Goal: Task Accomplishment & Management: Manage account settings

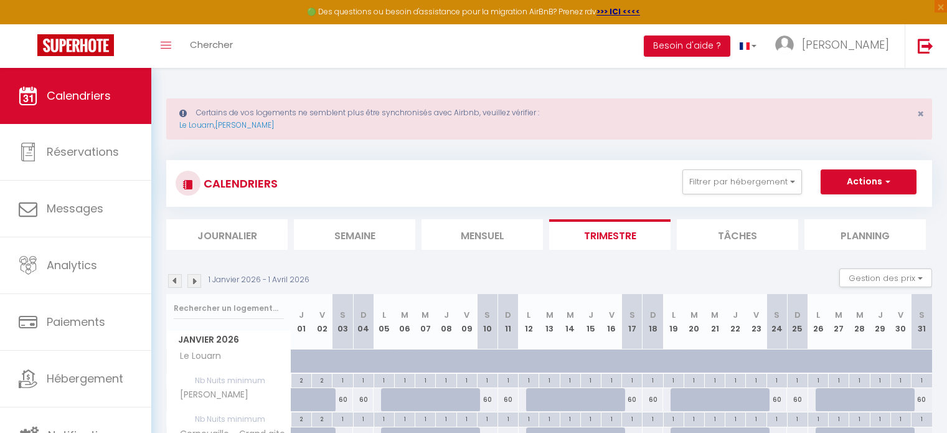
scroll to position [390, 0]
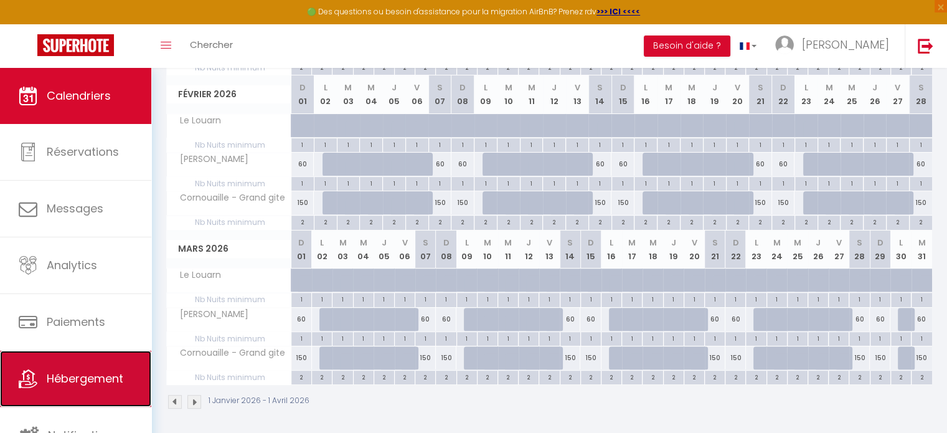
click at [82, 382] on span "Hébergement" at bounding box center [85, 378] width 77 height 16
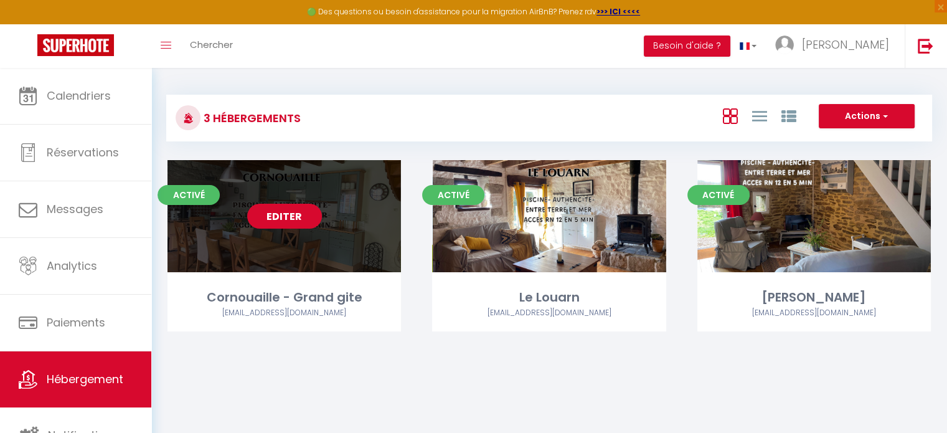
click at [275, 218] on link "Editer" at bounding box center [284, 216] width 75 height 25
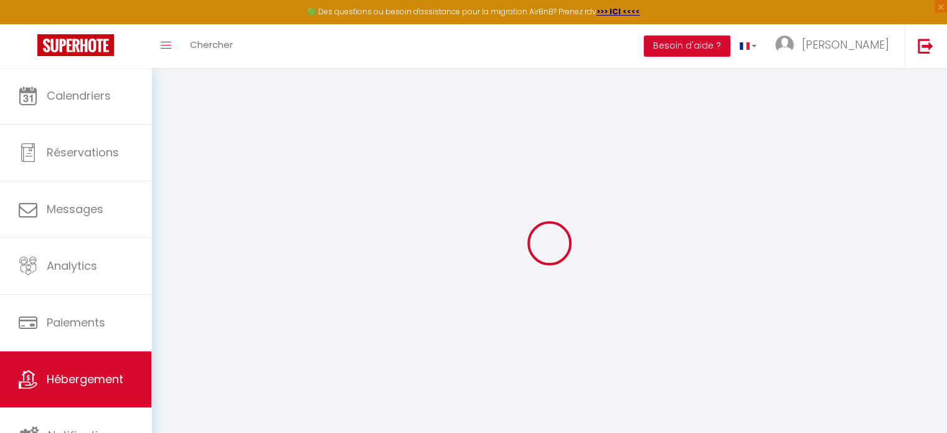
select select "2745-897501800117062722"
select select "+ 20 %"
select select "+ 35 %"
select select "+ 3 %"
select select "+ 17 %"
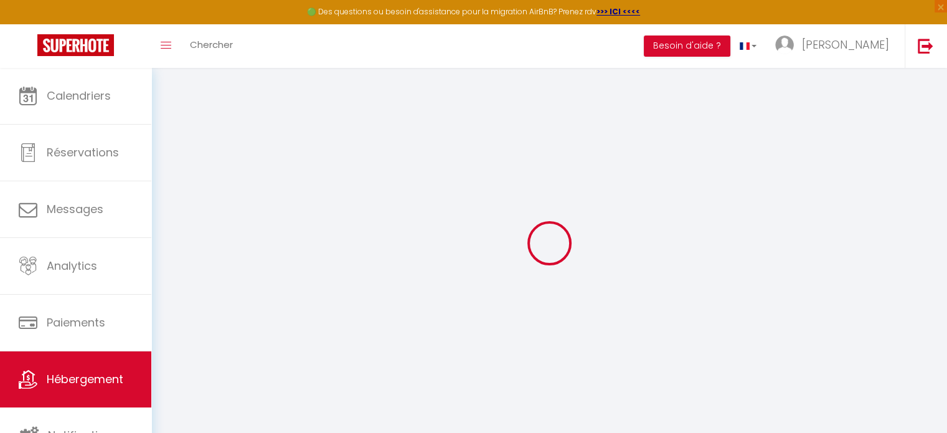
select select
checkbox input "false"
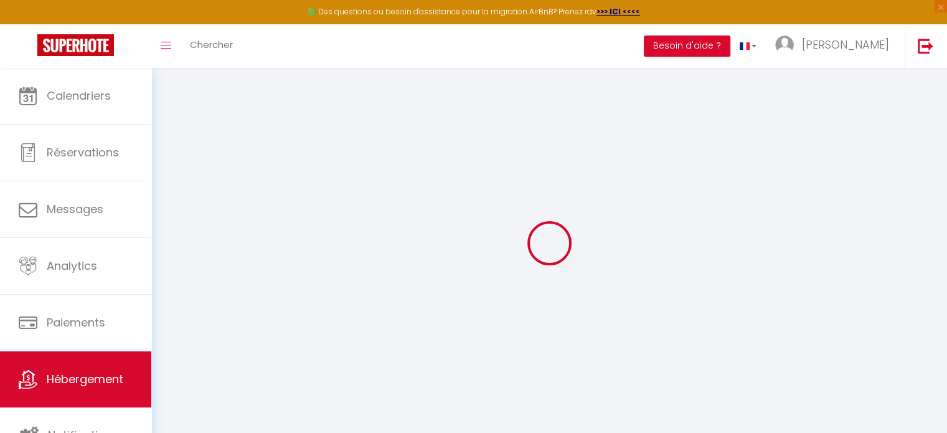
select select "well_reviewed_guests"
select select "EUR"
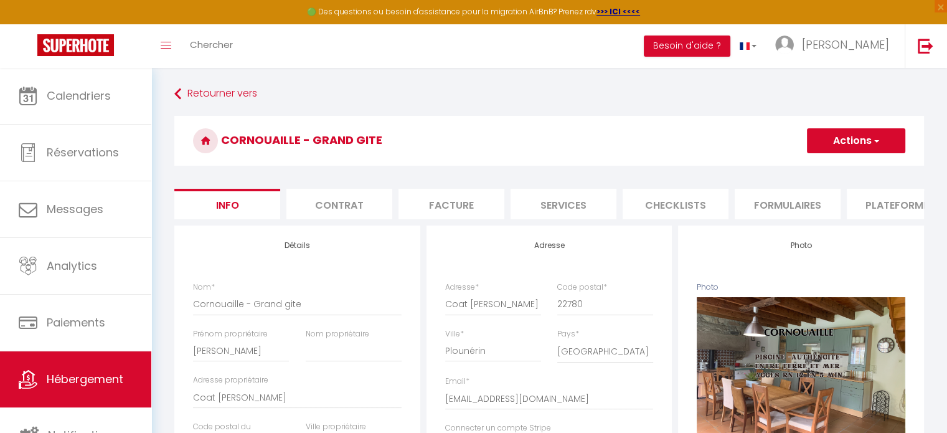
click at [894, 206] on li "Plateformes" at bounding box center [899, 204] width 106 height 30
select select
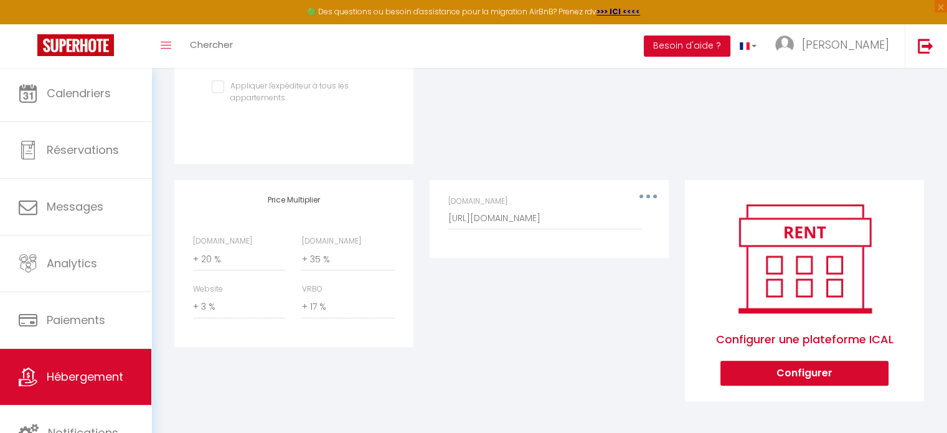
scroll to position [3, 0]
click at [61, 425] on span "Notifications" at bounding box center [83, 432] width 70 height 16
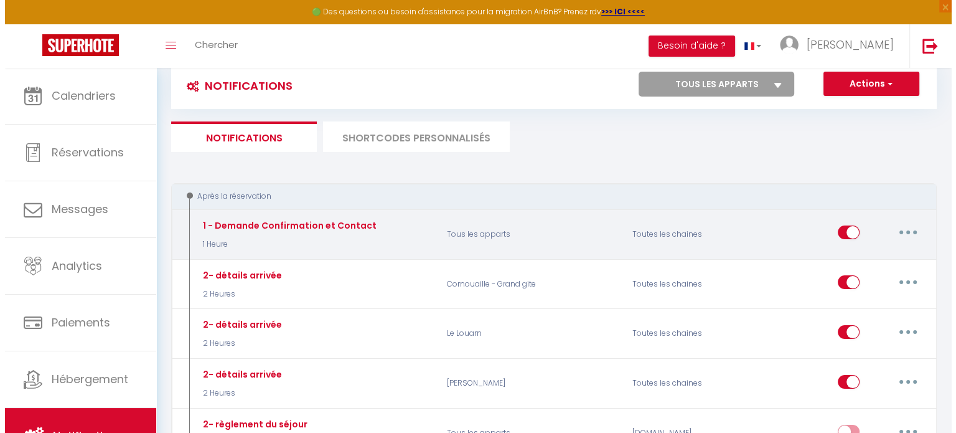
scroll to position [62, 0]
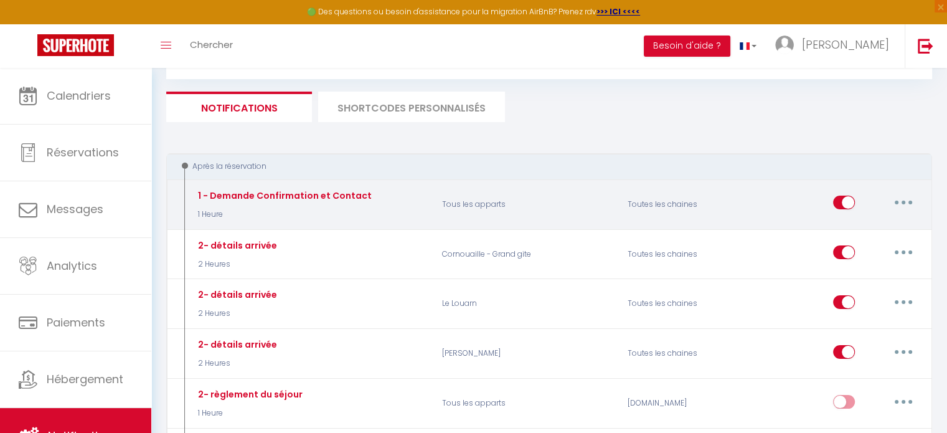
click at [897, 202] on button "button" at bounding box center [903, 202] width 35 height 20
click at [859, 227] on link "Editer" at bounding box center [871, 230] width 92 height 21
type input "1 - Demande Confirmation et Contact"
select select "1 Heure"
select select "if_booking_is_paid"
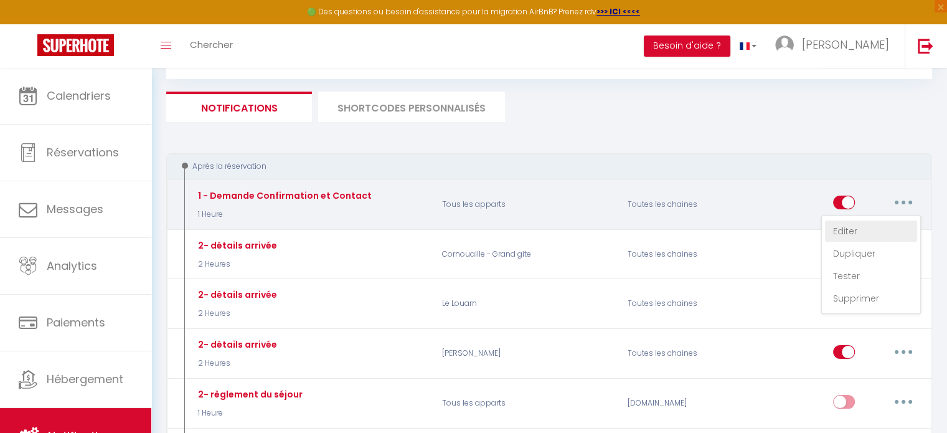
checkbox input "true"
checkbox input "false"
radio input "true"
type input "Merci de confirmer votre réservation - [BOOKING:ID] - [GUEST:FIRST_NAME] [GUEST…"
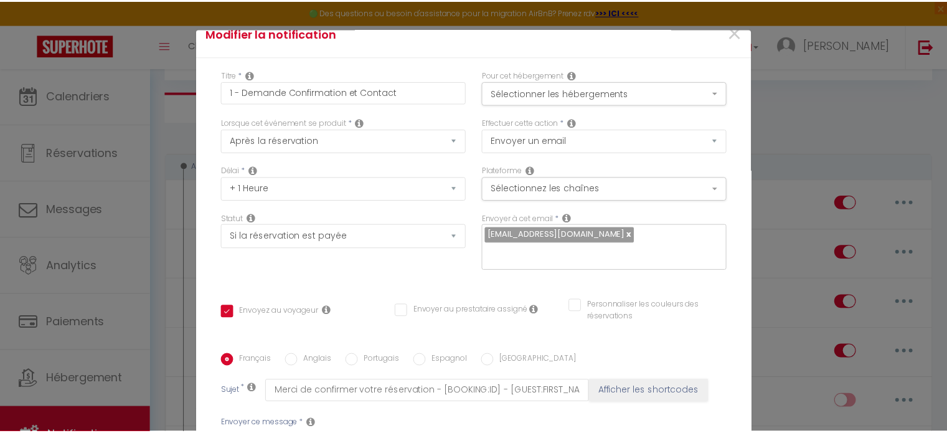
scroll to position [0, 0]
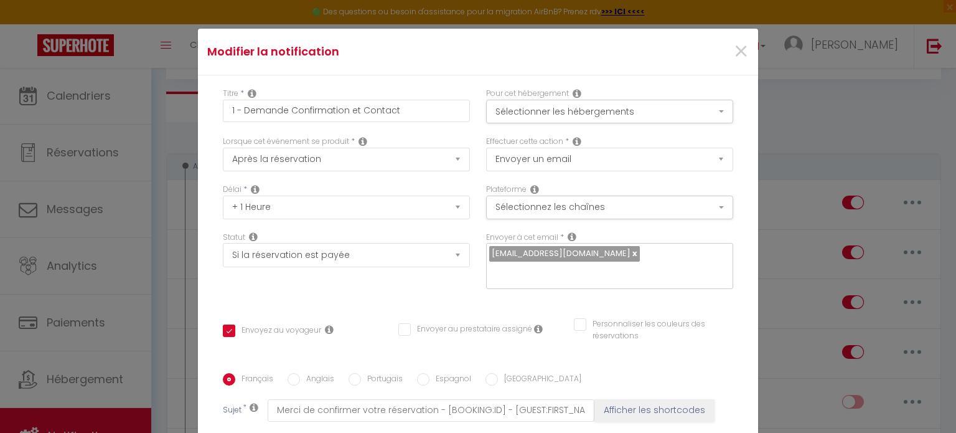
click at [735, 50] on div "×" at bounding box center [664, 51] width 186 height 27
click at [733, 52] on span "×" at bounding box center [741, 51] width 16 height 37
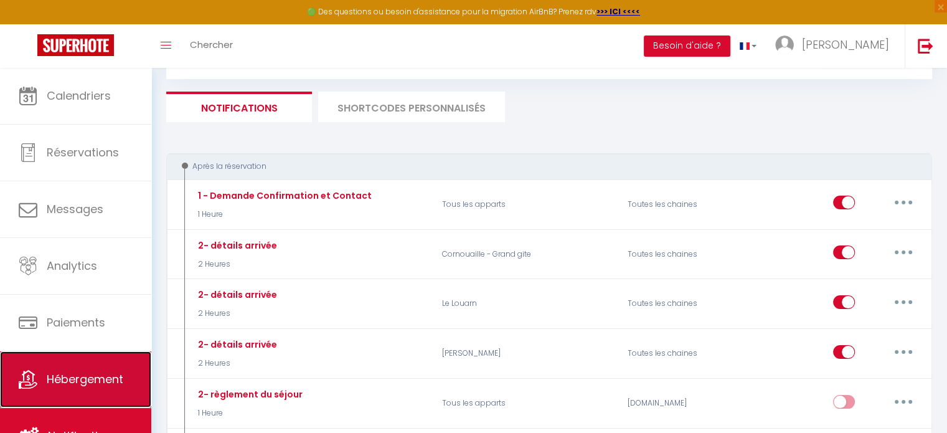
click at [68, 376] on span "Hébergement" at bounding box center [85, 379] width 77 height 16
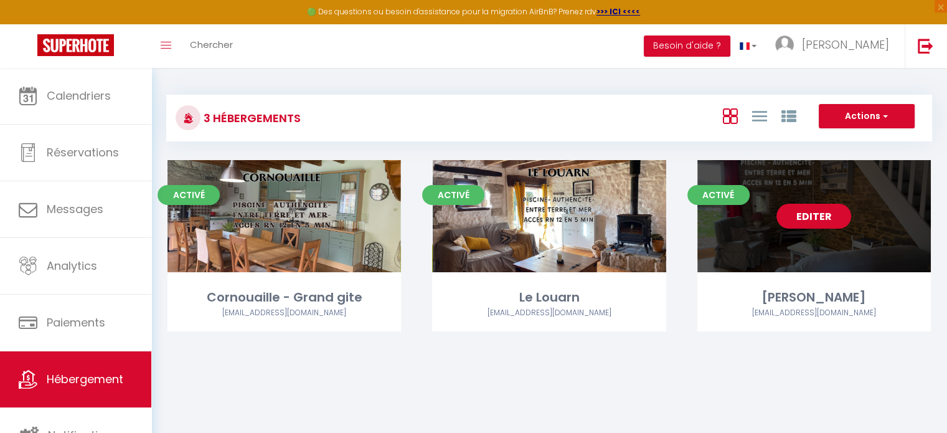
click at [800, 217] on link "Editer" at bounding box center [813, 216] width 75 height 25
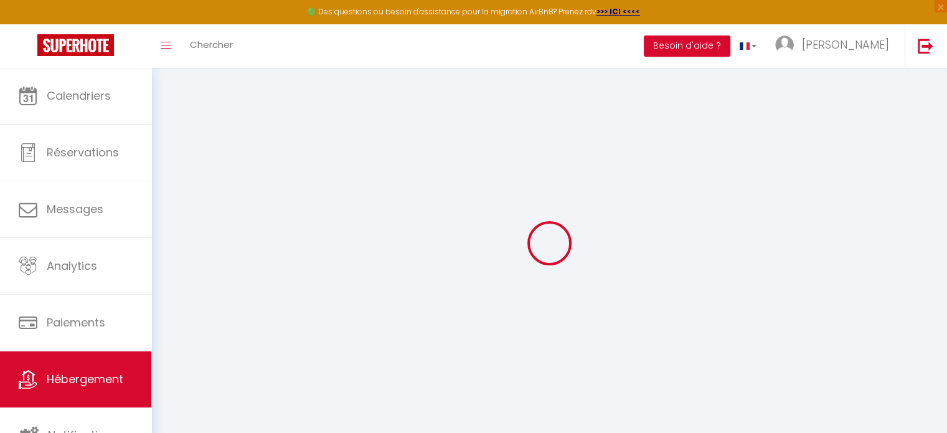
select select "2745-862088067603847526"
select select "+ 20 %"
select select "+ 35 %"
select select "+ 3 %"
select select "+ 17 %"
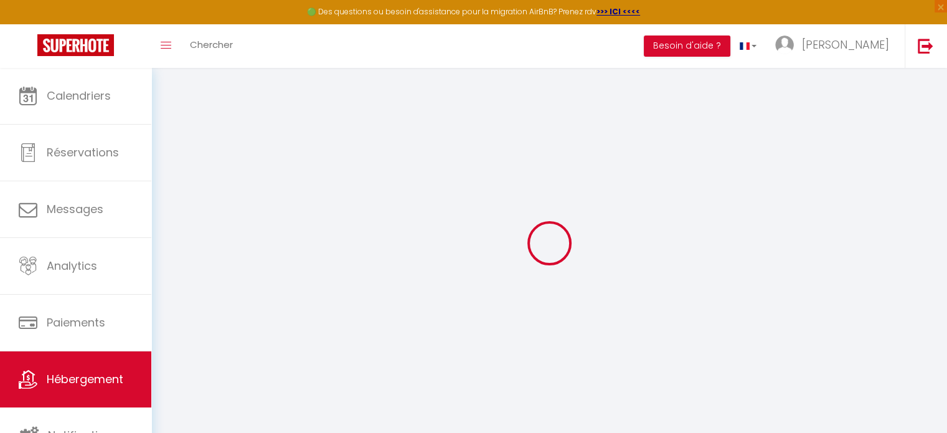
checkbox input "false"
select select "EUR"
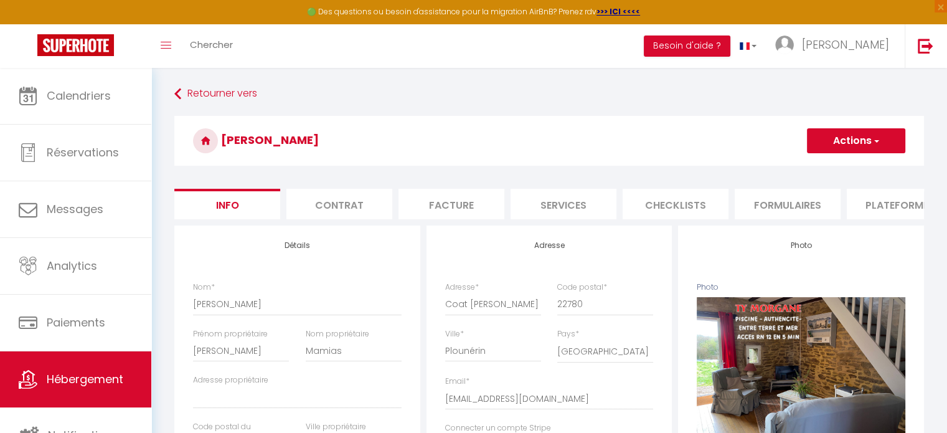
click at [877, 202] on li "Plateformes" at bounding box center [899, 204] width 106 height 30
select select
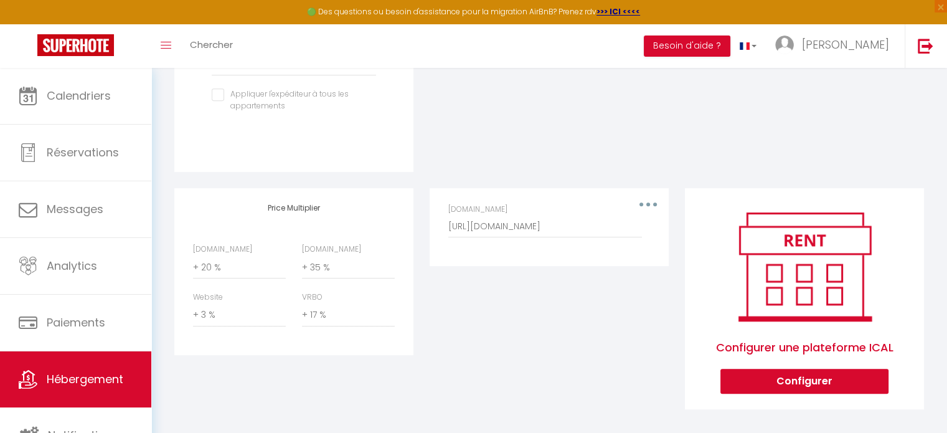
scroll to position [538, 0]
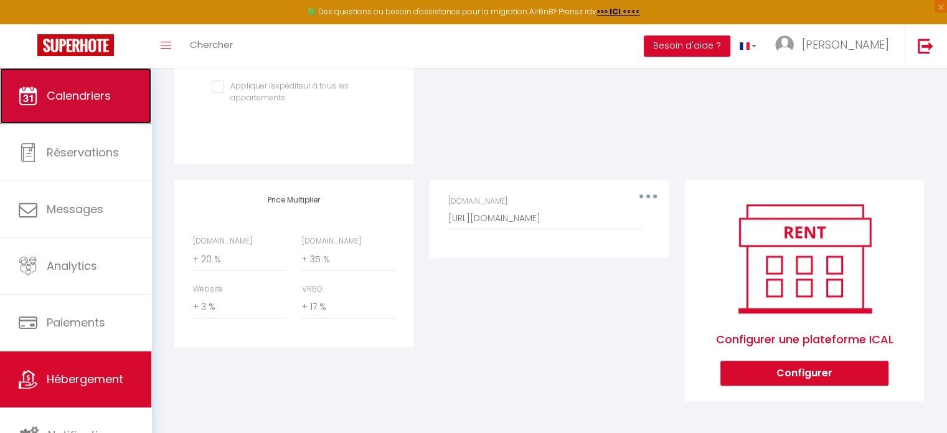
click at [80, 91] on span "Calendriers" at bounding box center [79, 96] width 64 height 16
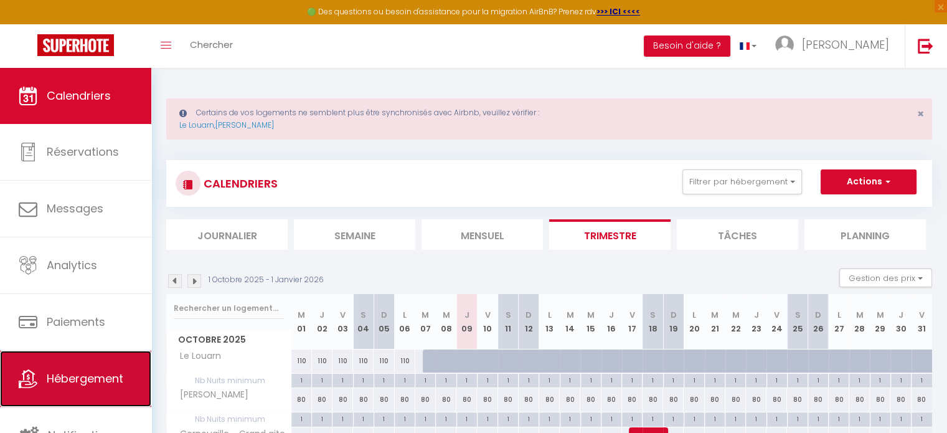
click at [107, 377] on span "Hébergement" at bounding box center [85, 378] width 77 height 16
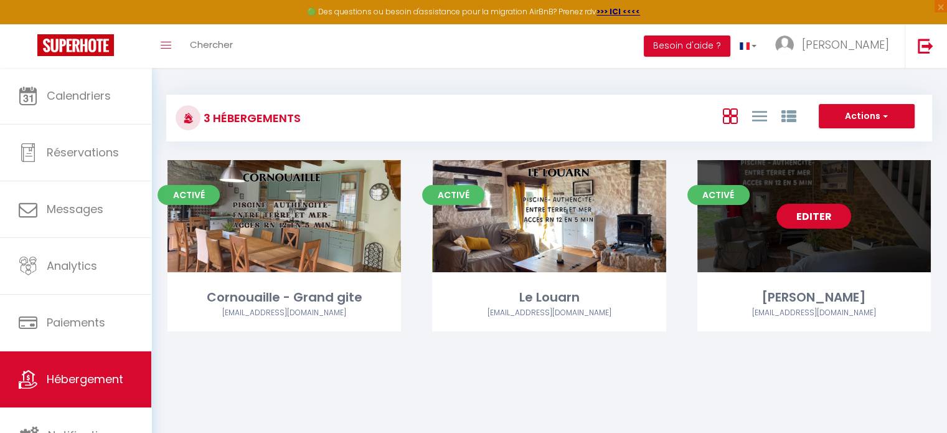
click at [825, 219] on link "Editer" at bounding box center [813, 216] width 75 height 25
select select "3"
select select "2"
select select "1"
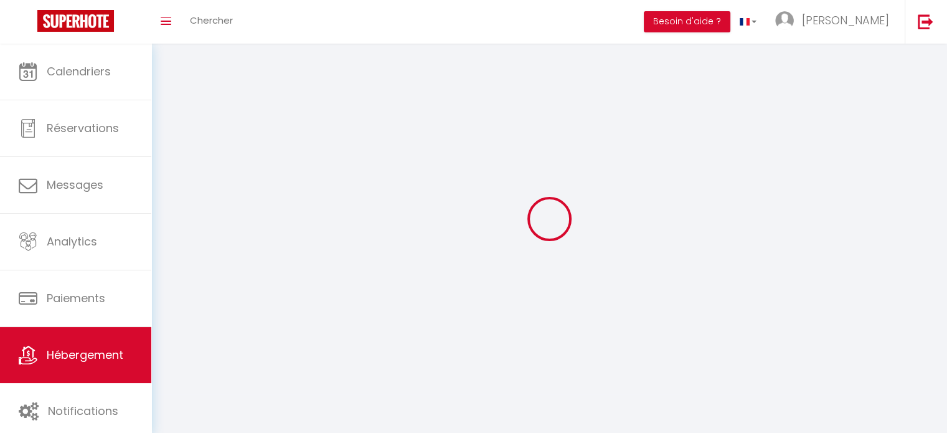
select select
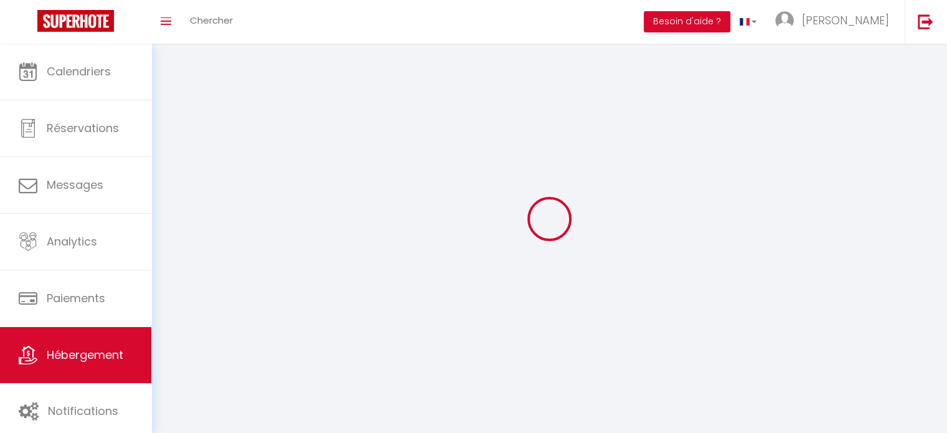
checkbox input "false"
select select
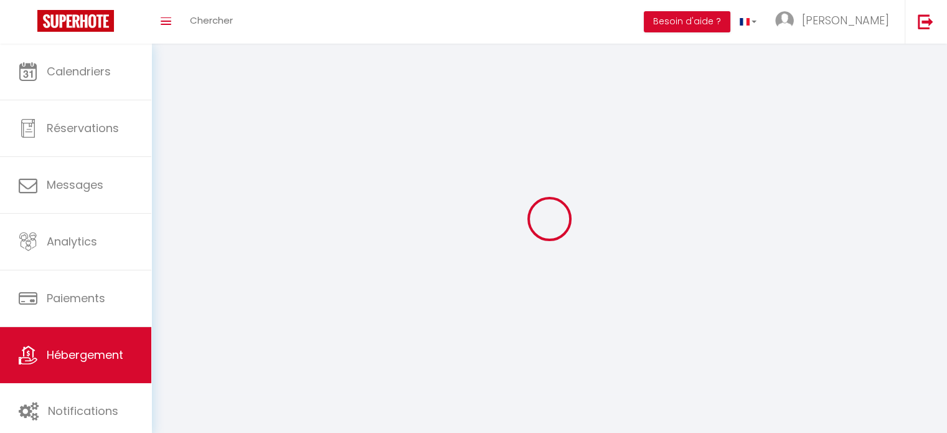
select select
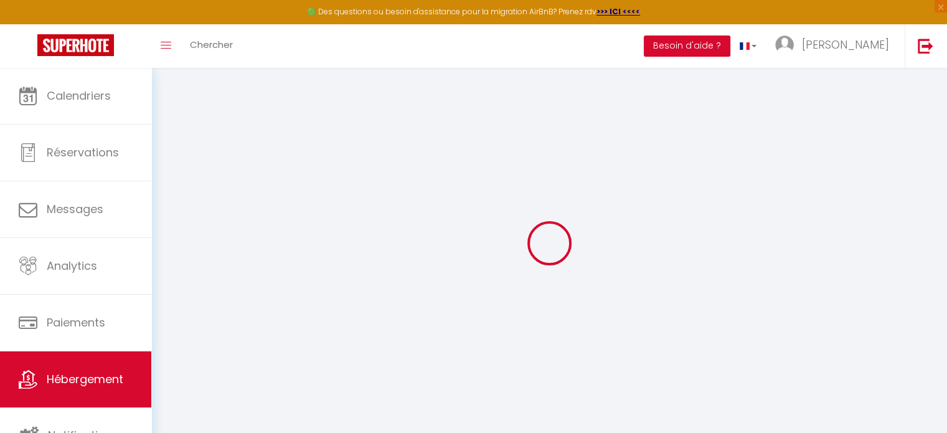
select select "2745-862088067603847526"
select select "+ 20 %"
select select "+ 35 %"
select select "+ 3 %"
select select "+ 17 %"
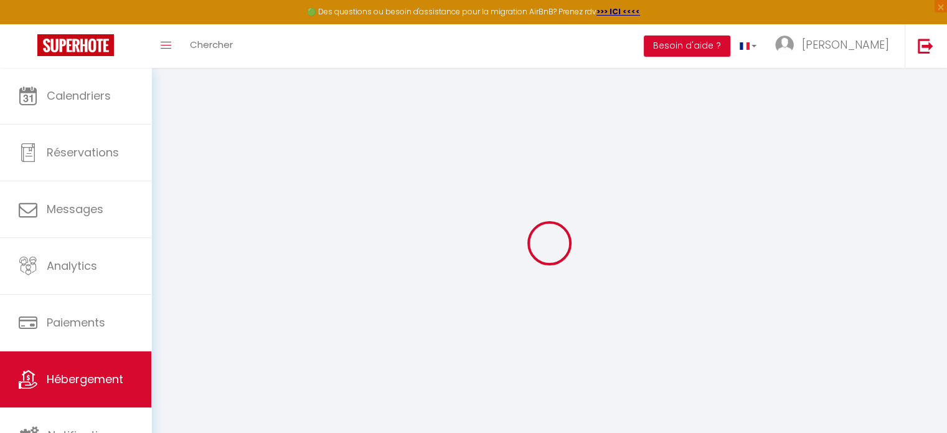
checkbox input "false"
select select "16:00"
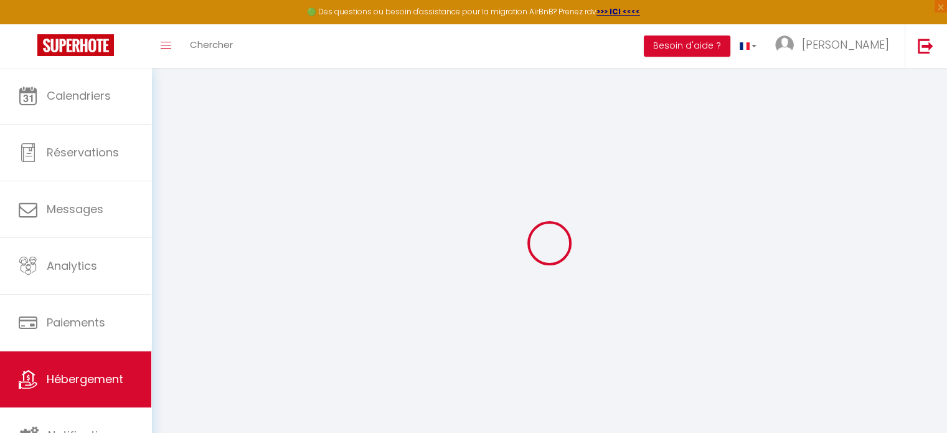
select select "20:00"
select select "11:00"
select select "30"
select select "120"
select select "EUR"
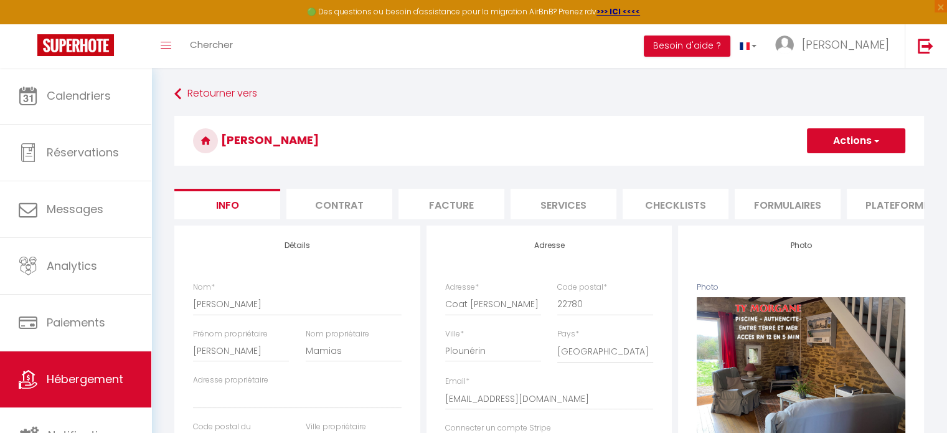
click at [892, 197] on li "Plateformes" at bounding box center [899, 204] width 106 height 30
select select
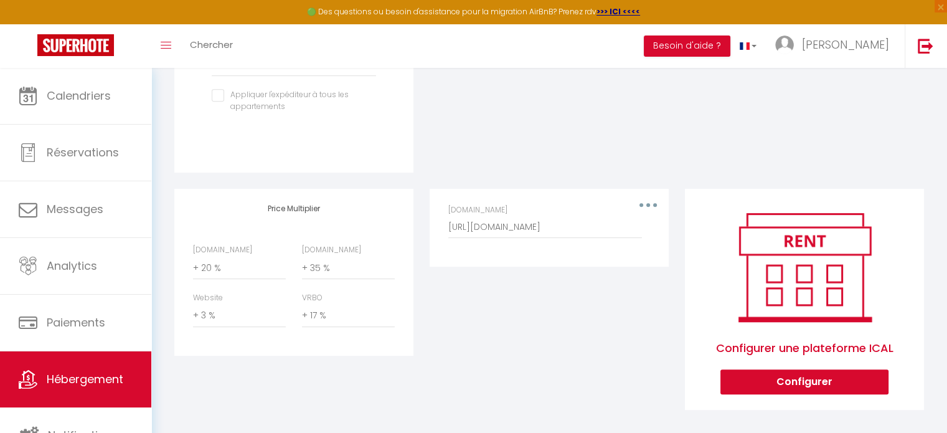
scroll to position [538, 0]
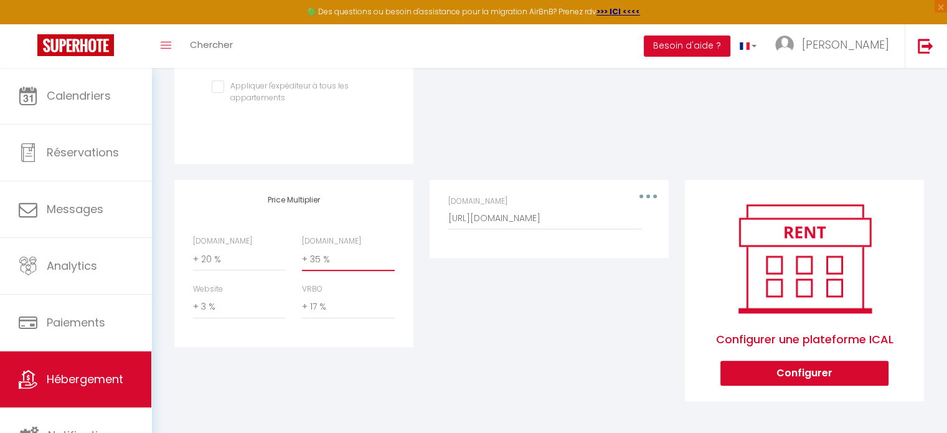
click at [344, 253] on select "0 + 1 % + 2 % + 3 % + 4 % + 5 % + 6 % + 7 % + 8 % + 9 %" at bounding box center [348, 259] width 93 height 24
select select "+ 40 %"
click at [302, 247] on select "0 + 1 % + 2 % + 3 % + 4 % + 5 % + 6 % + 7 % + 8 % + 9 %" at bounding box center [348, 259] width 93 height 24
select select
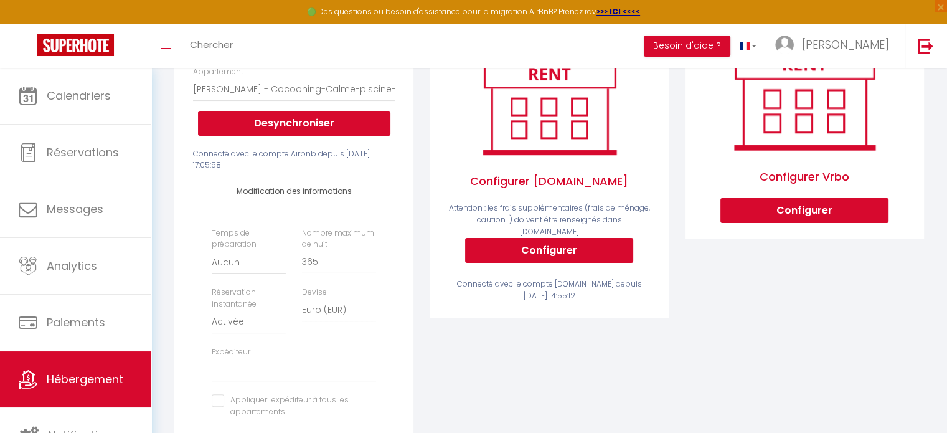
scroll to position [0, 0]
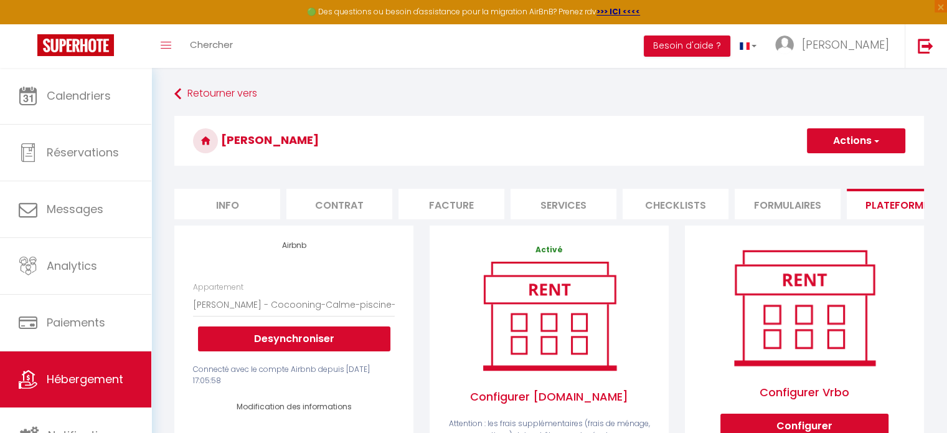
click at [863, 140] on button "Actions" at bounding box center [856, 140] width 98 height 25
click at [851, 166] on link "Enregistrer" at bounding box center [855, 168] width 98 height 16
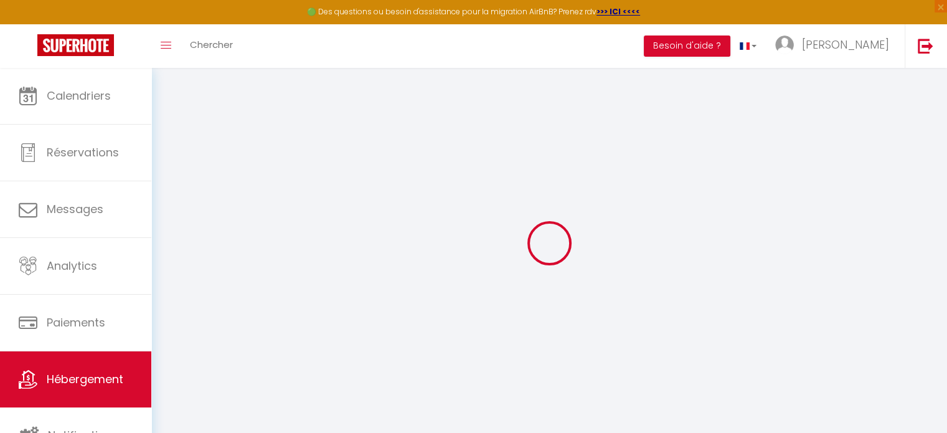
select select "EUR"
select select
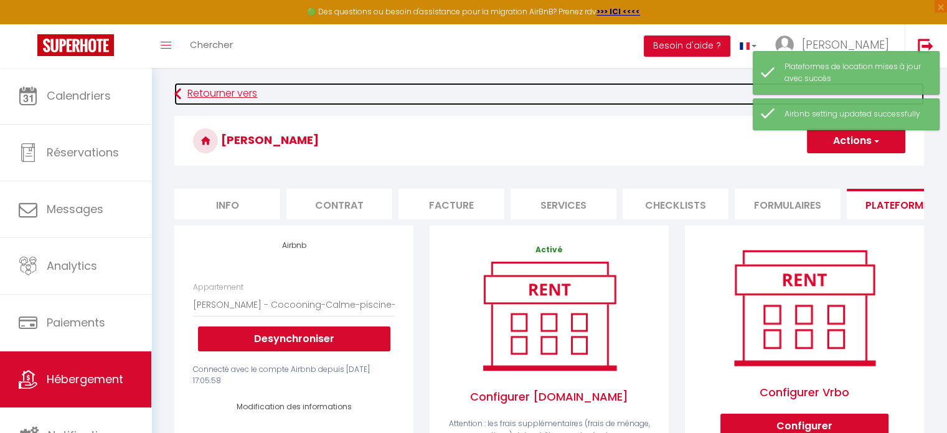
click at [229, 96] on link "Retourner vers" at bounding box center [548, 94] width 749 height 22
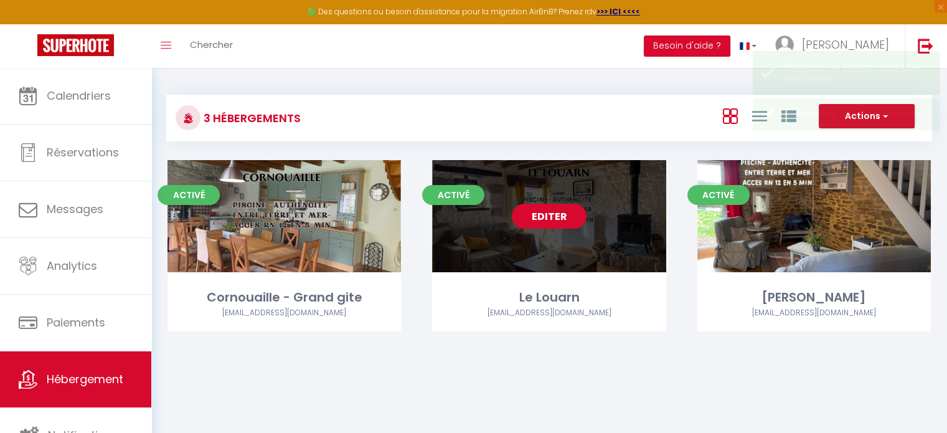
click at [545, 219] on link "Editer" at bounding box center [549, 216] width 75 height 25
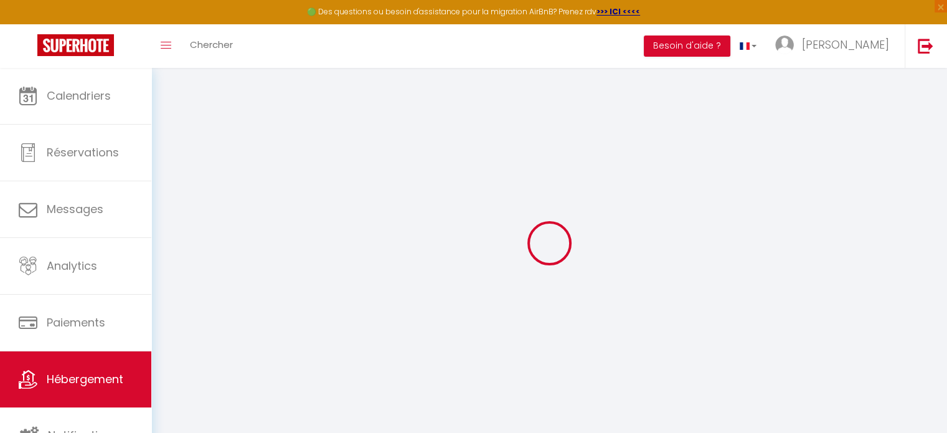
select select "2745-862088056199132697"
select select "+ 20 %"
select select "+ 35 %"
select select "+ 3 %"
select select "+ 17 %"
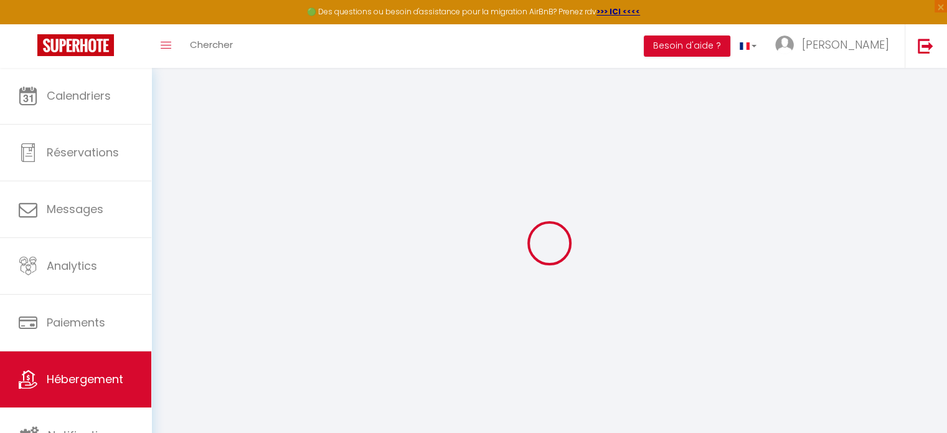
checkbox input "false"
select select "16:00"
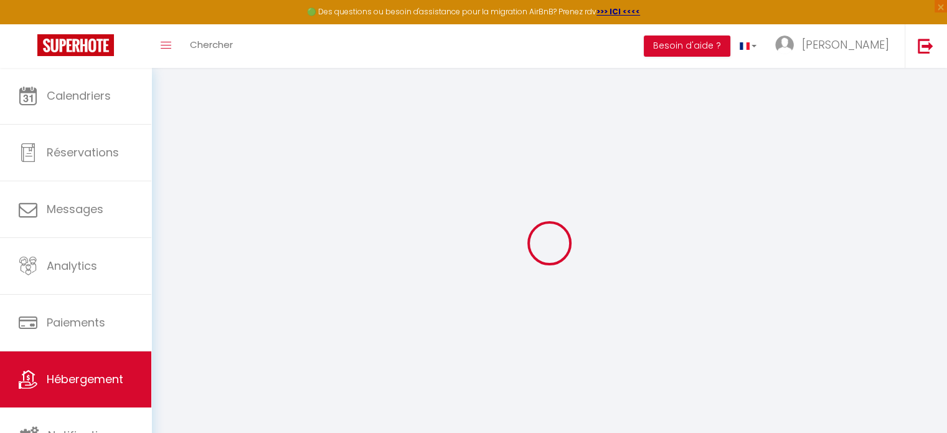
select select "20:00"
select select "11:00"
select select "30"
select select "120"
checkbox input "false"
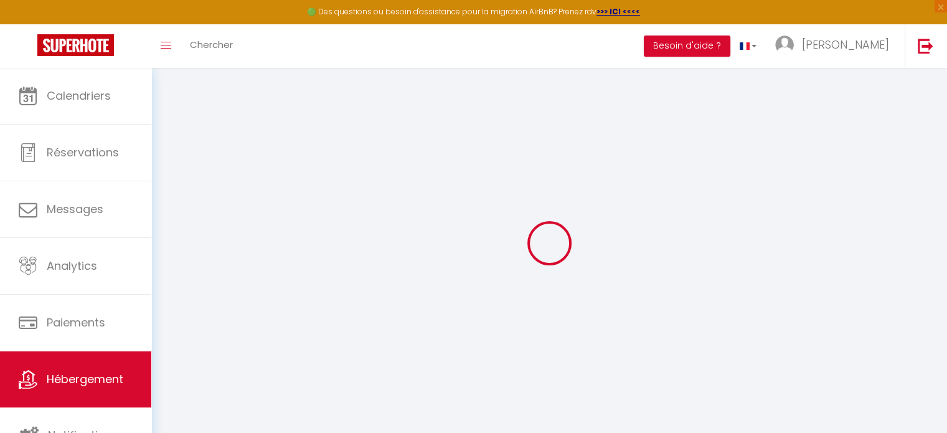
checkbox input "false"
select select "EUR"
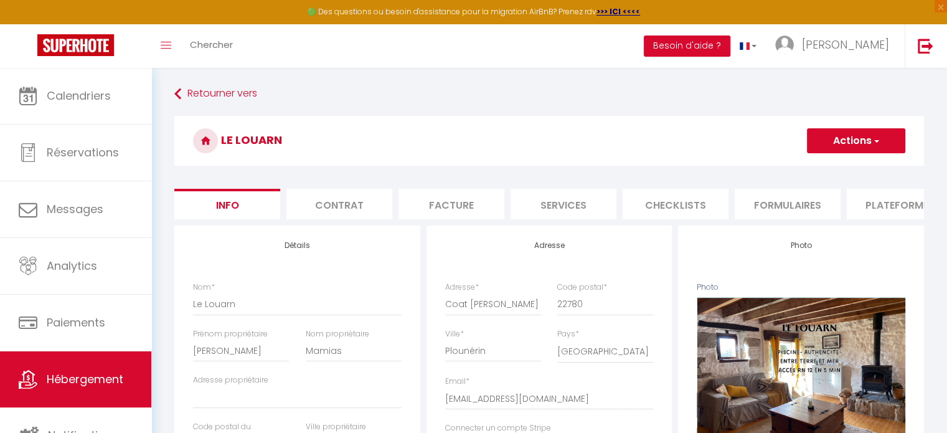
click at [881, 206] on li "Plateformes" at bounding box center [899, 204] width 106 height 30
select select
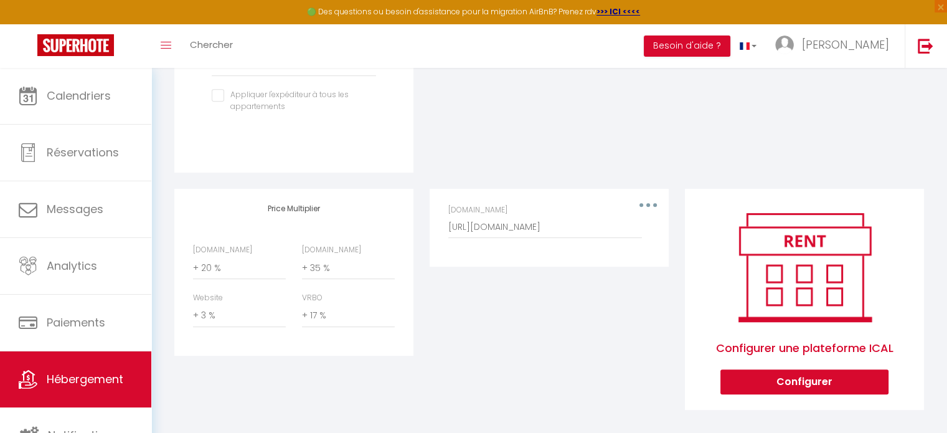
scroll to position [538, 0]
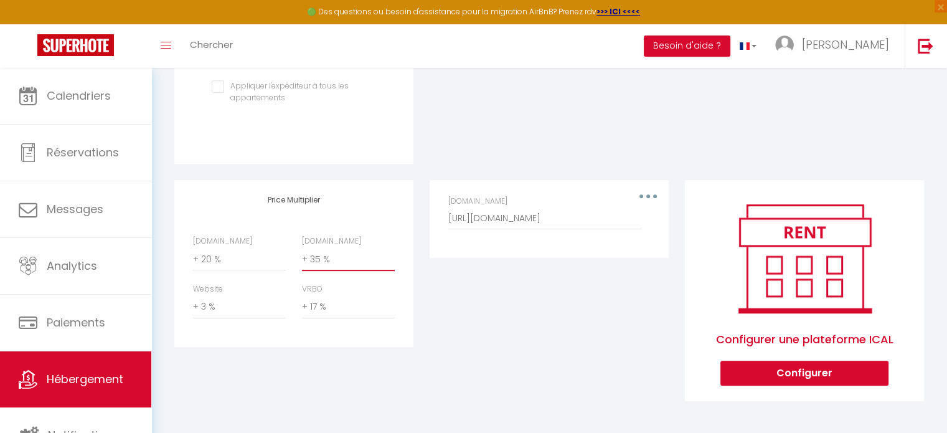
click at [337, 261] on select "0 + 1 % + 2 % + 3 % + 4 % + 5 % + 6 % + 7 % + 8 % + 9 %" at bounding box center [348, 259] width 93 height 24
select select "+ 40 %"
click at [302, 247] on select "0 + 1 % + 2 % + 3 % + 4 % + 5 % + 6 % + 7 % + 8 % + 9 %" at bounding box center [348, 259] width 93 height 24
select select
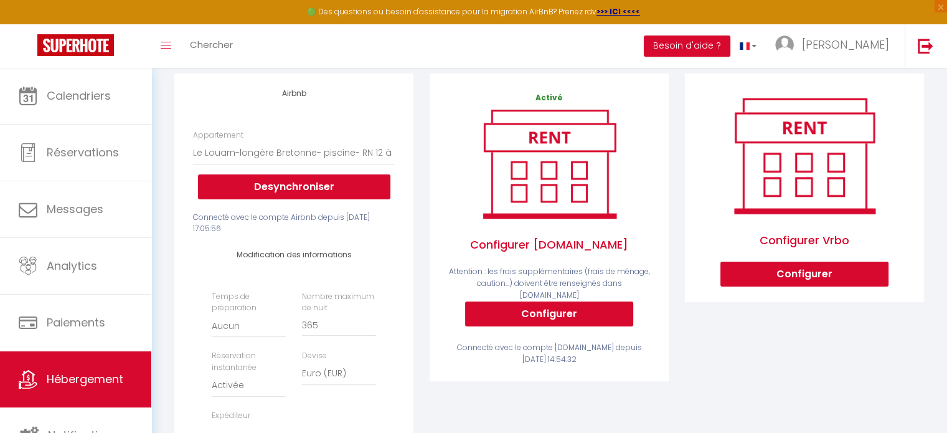
scroll to position [0, 0]
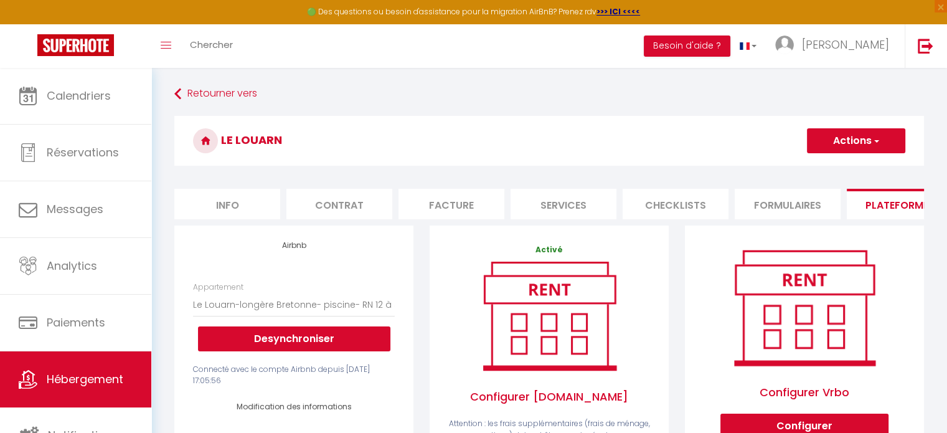
click at [843, 144] on button "Actions" at bounding box center [856, 140] width 98 height 25
click at [832, 169] on link "Enregistrer" at bounding box center [855, 168] width 98 height 16
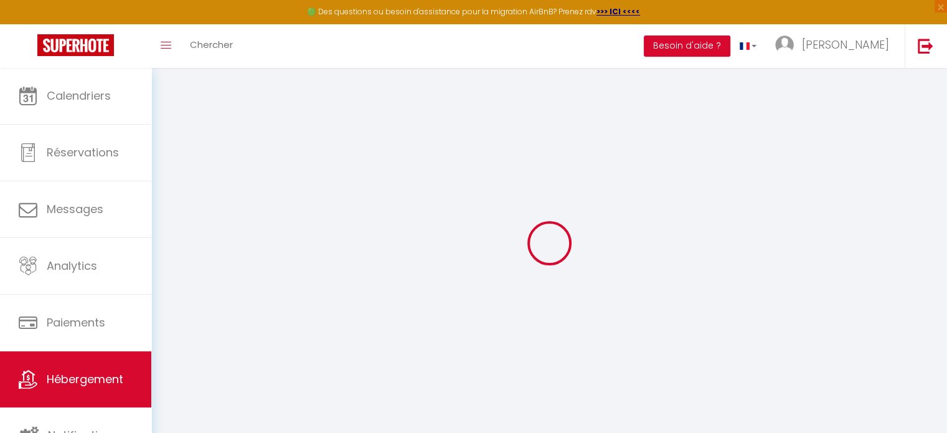
select select "EUR"
select select
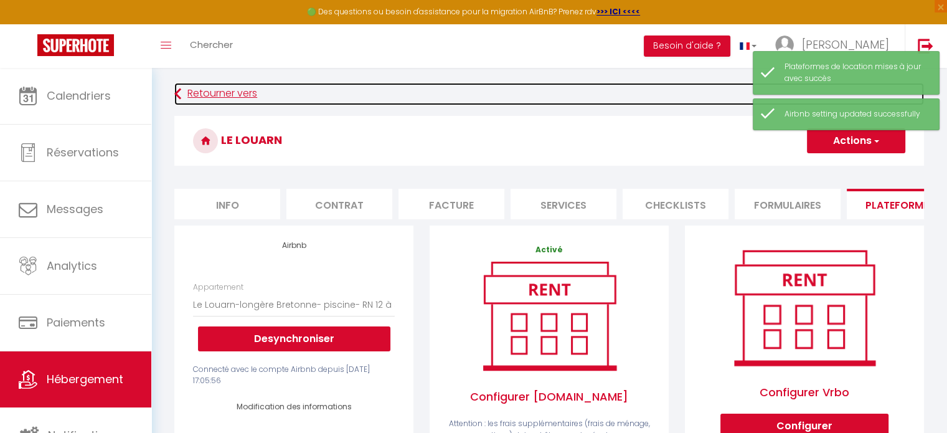
click at [234, 91] on link "Retourner vers" at bounding box center [548, 94] width 749 height 22
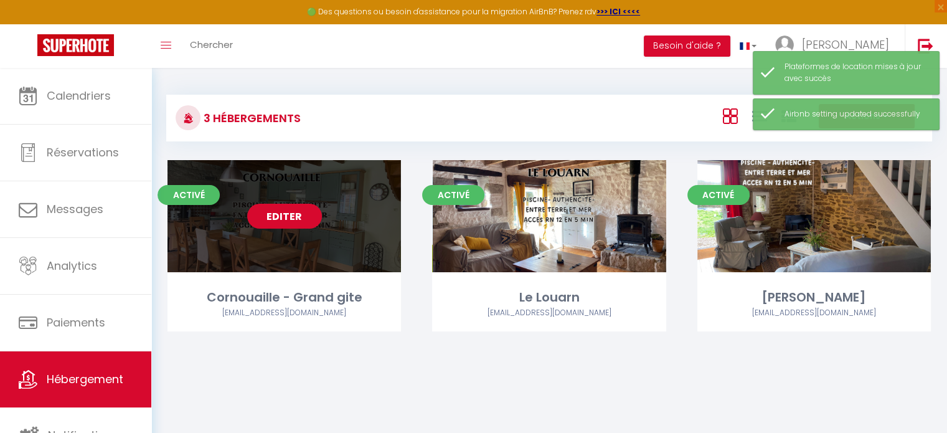
click at [271, 214] on link "Editer" at bounding box center [284, 216] width 75 height 25
select select "3"
select select "2"
select select "1"
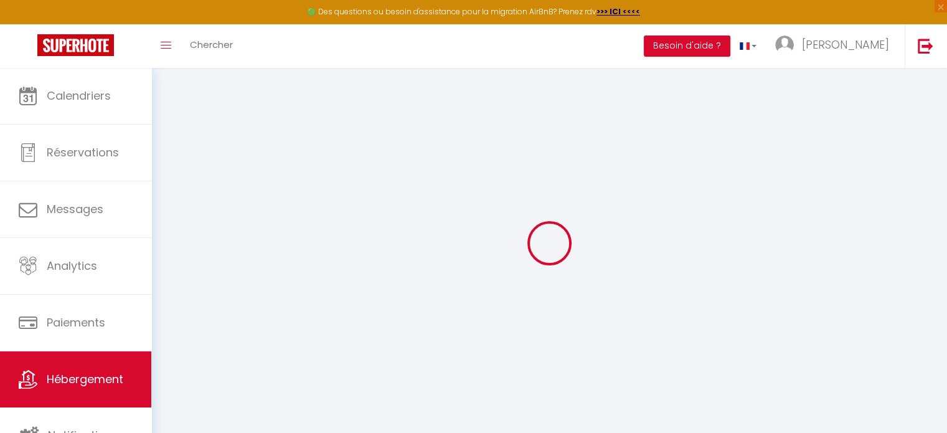
select select
checkbox input "false"
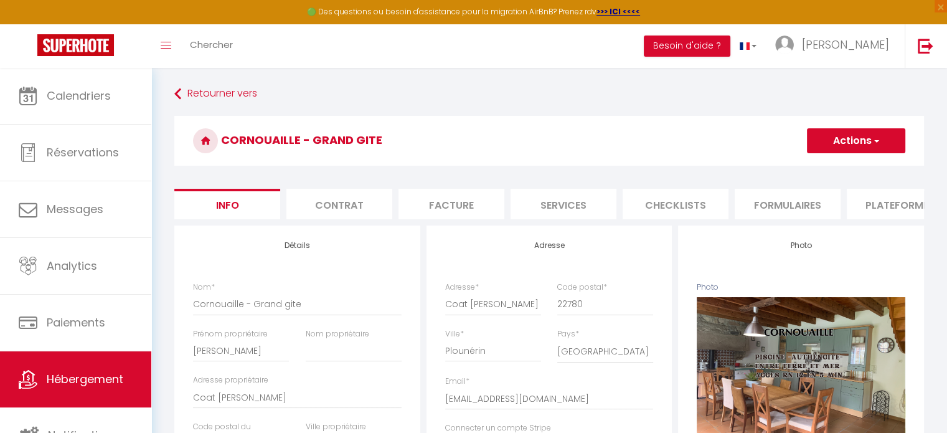
click at [836, 140] on button "Actions" at bounding box center [856, 140] width 98 height 25
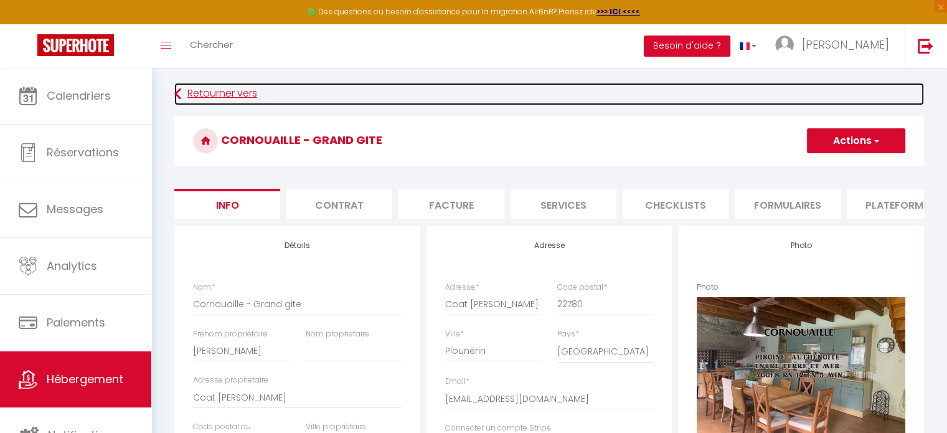
click at [741, 98] on link "Retourner vers" at bounding box center [548, 94] width 749 height 22
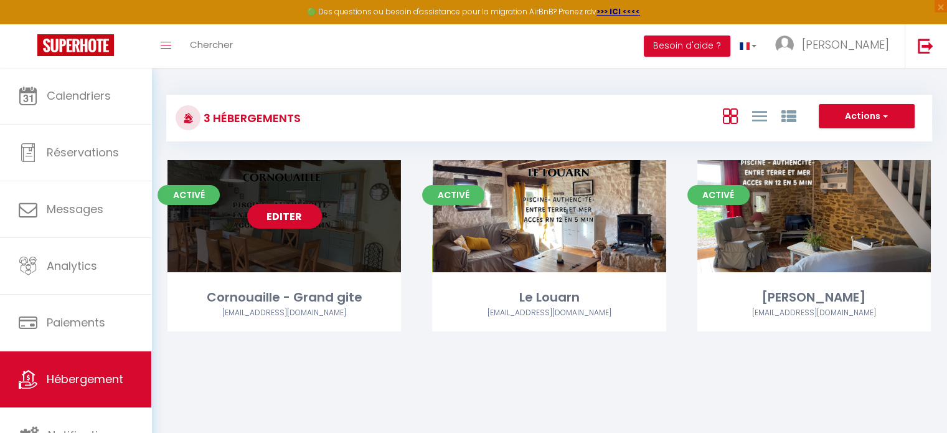
click at [236, 217] on div "Editer" at bounding box center [283, 216] width 233 height 112
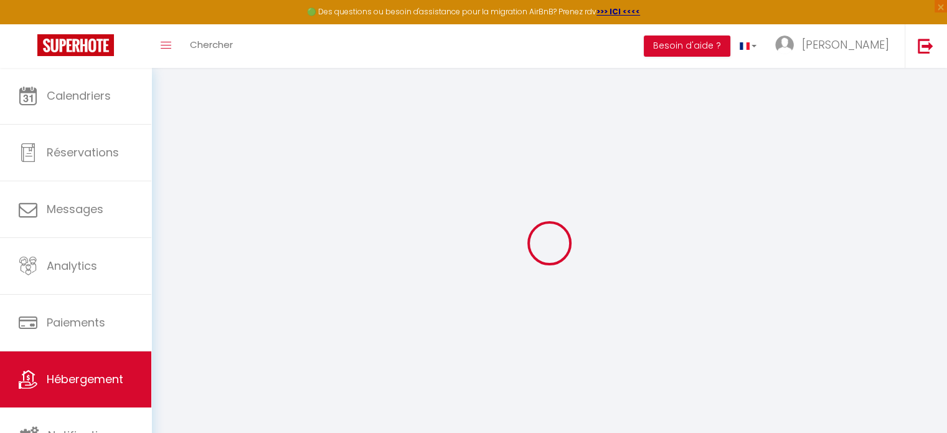
select select "2745-897501800117062722"
select select "+ 20 %"
select select "+ 35 %"
select select "+ 3 %"
select select "+ 17 %"
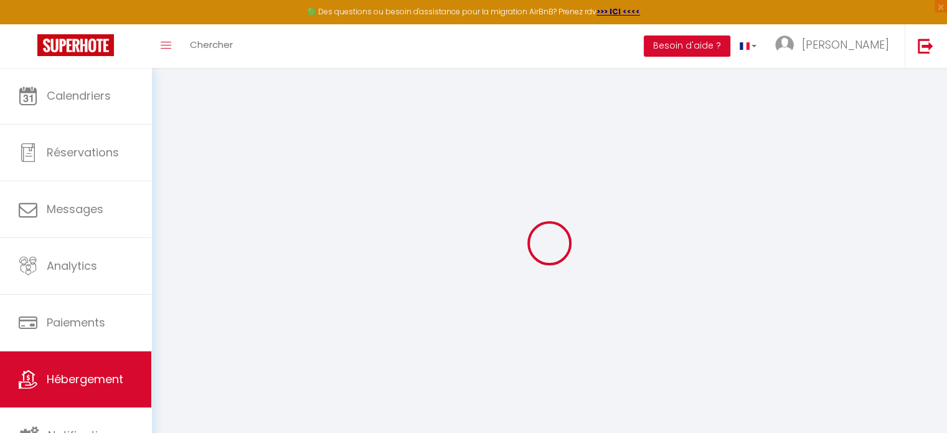
select select
checkbox input "false"
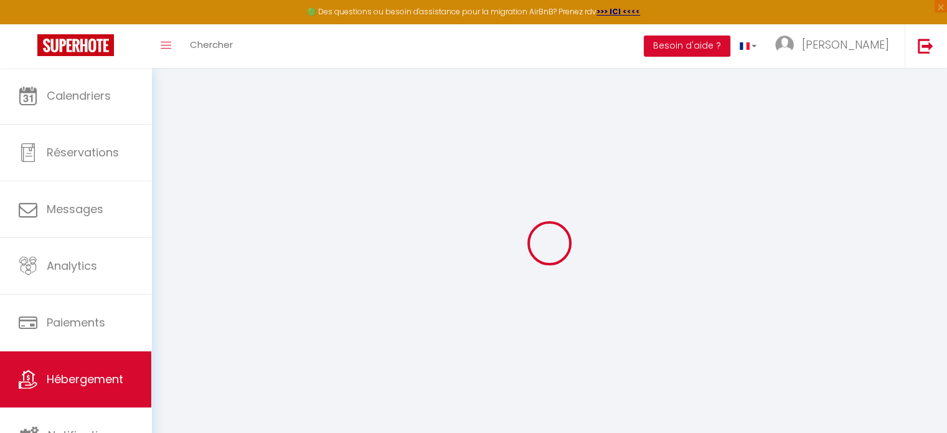
select select "well_reviewed_guests"
select select "EUR"
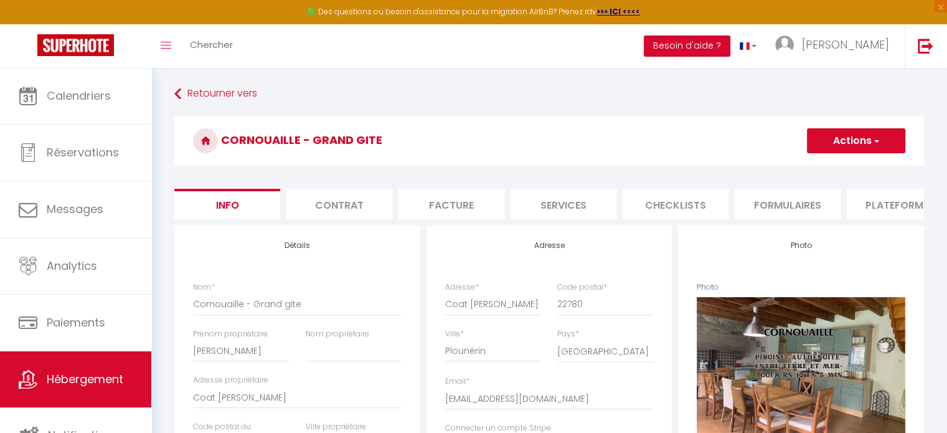
click at [876, 139] on span "button" at bounding box center [875, 140] width 8 height 12
click at [914, 203] on li "Plateformes" at bounding box center [899, 204] width 106 height 30
select select
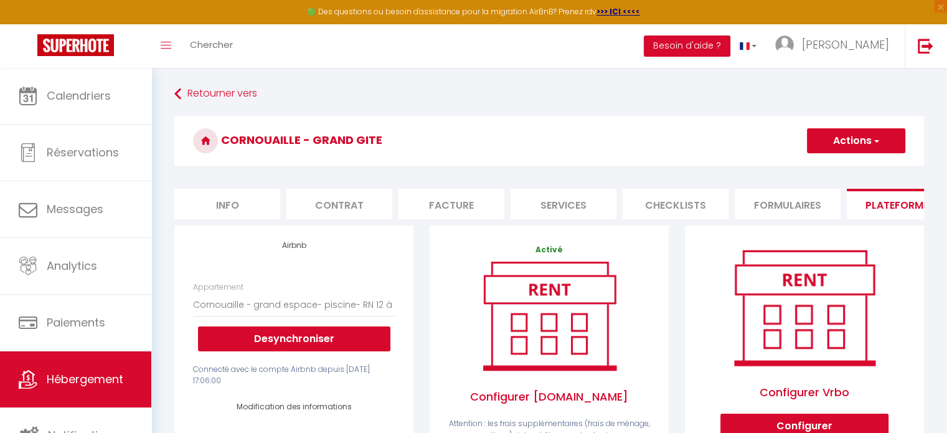
click at [914, 203] on li "Plateformes" at bounding box center [899, 204] width 106 height 30
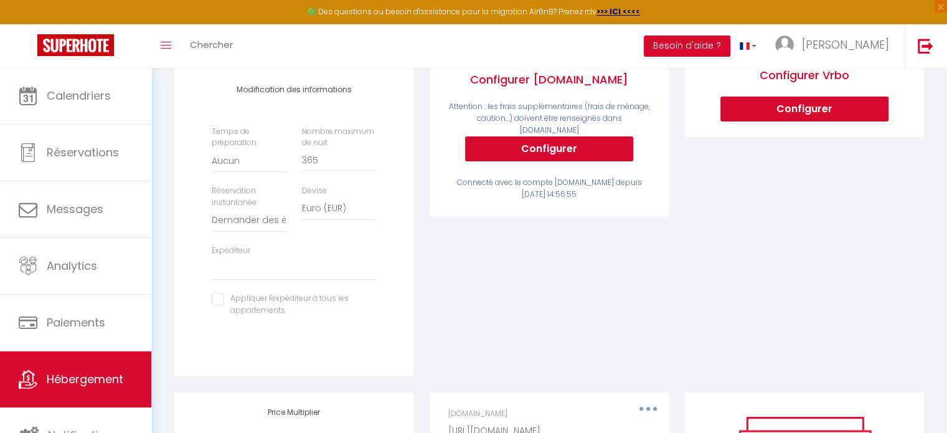
scroll to position [436, 0]
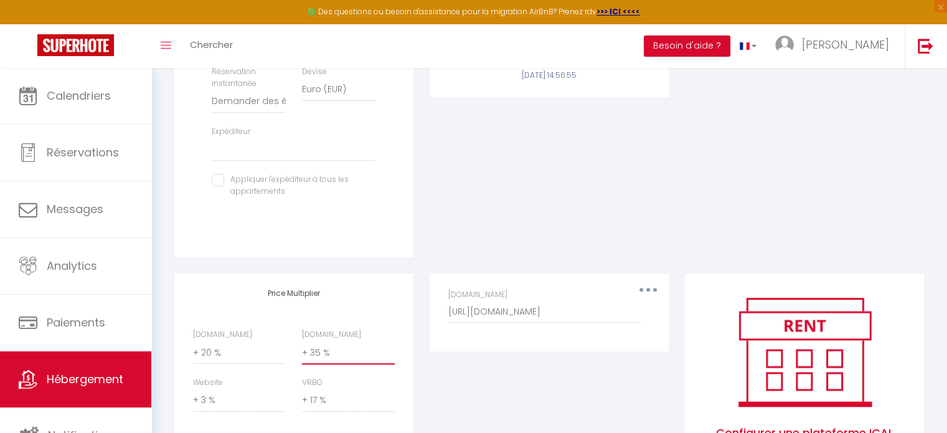
click at [336, 362] on select "0 + 1 % + 2 % + 3 % + 4 % + 5 % + 6 % + 7 % + 8 % + 9 %" at bounding box center [348, 352] width 93 height 24
select select "+ 40 %"
click at [302, 350] on select "0 + 1 % + 2 % + 3 % + 4 % + 5 % + 6 % + 7 % + 8 % + 9 %" at bounding box center [348, 352] width 93 height 24
select select
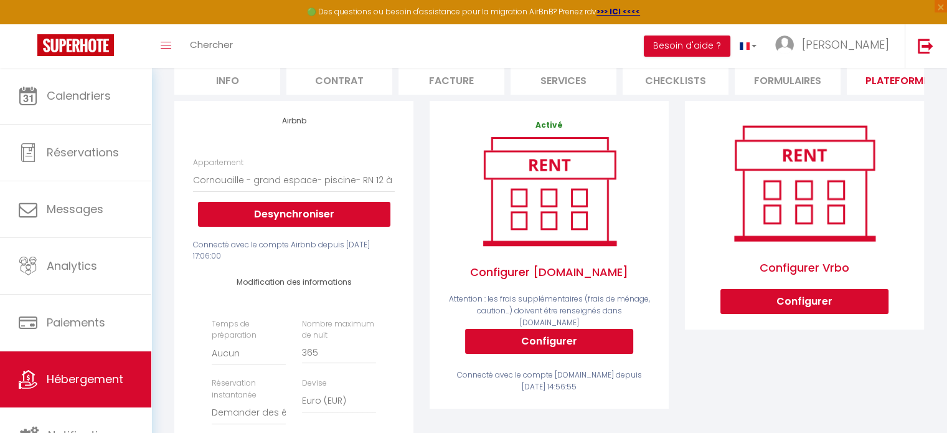
scroll to position [0, 0]
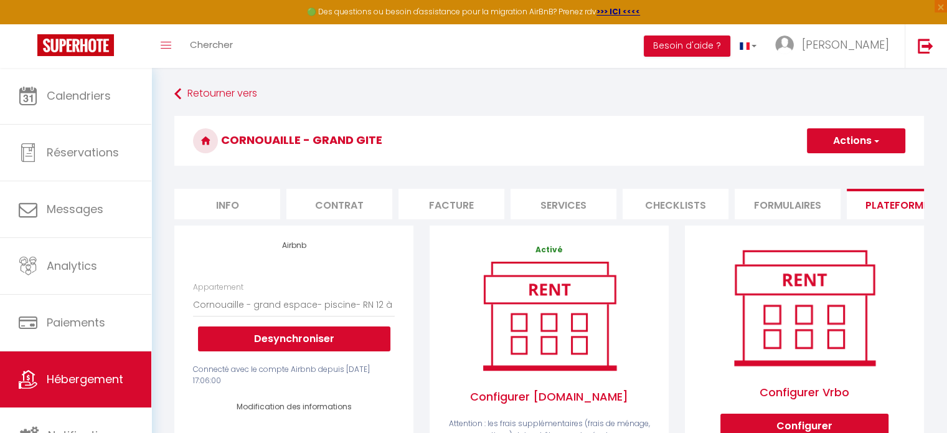
click at [849, 143] on button "Actions" at bounding box center [856, 140] width 98 height 25
click at [842, 167] on link "Enregistrer" at bounding box center [855, 168] width 98 height 16
select select "well_reviewed_guests"
select select "EUR"
select select
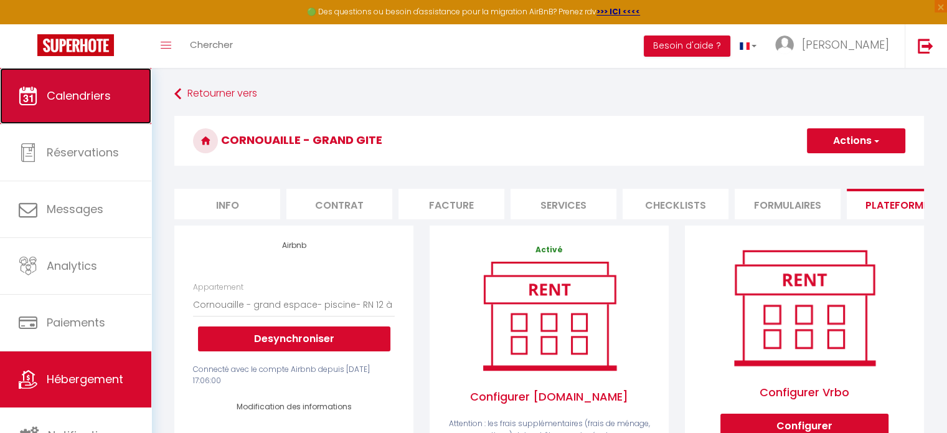
click at [95, 94] on span "Calendriers" at bounding box center [79, 96] width 64 height 16
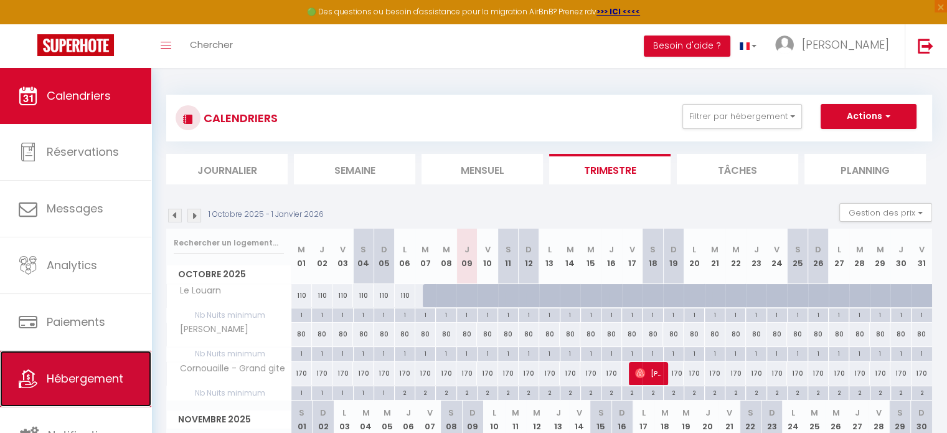
click at [86, 379] on span "Hébergement" at bounding box center [85, 378] width 77 height 16
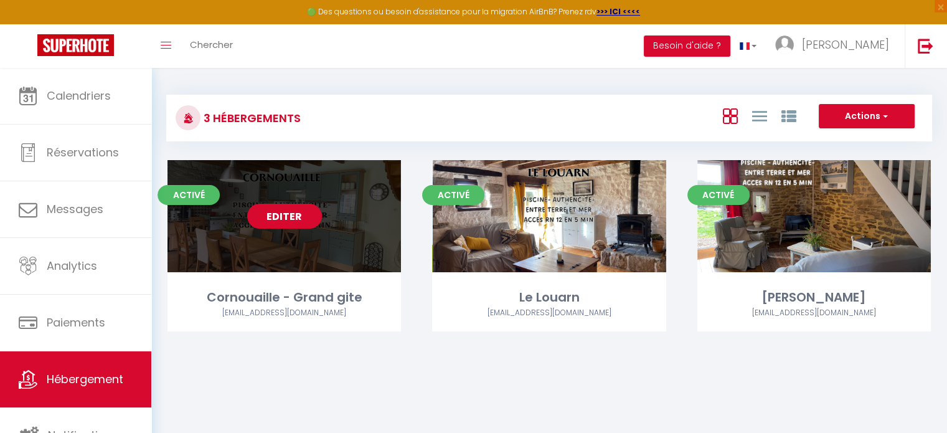
click at [279, 220] on link "Editer" at bounding box center [284, 216] width 75 height 25
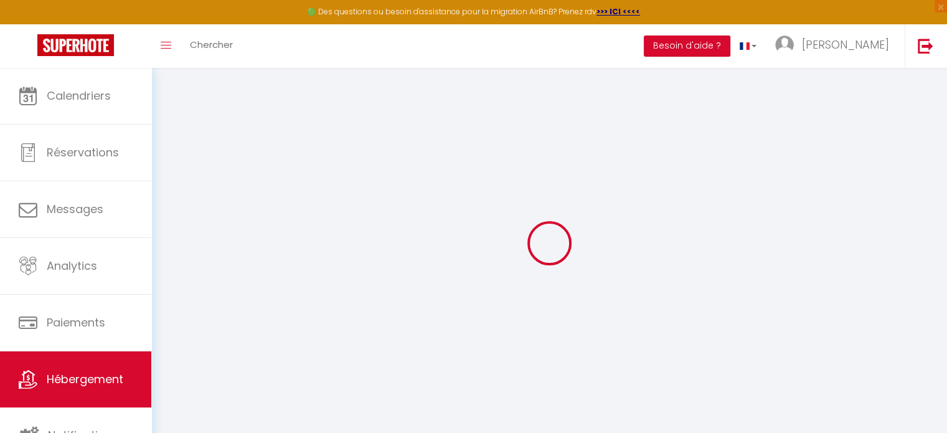
select select "2745-897501800117062722"
select select "+ 20 %"
select select "+ 40 %"
select select "+ 3 %"
select select "+ 17 %"
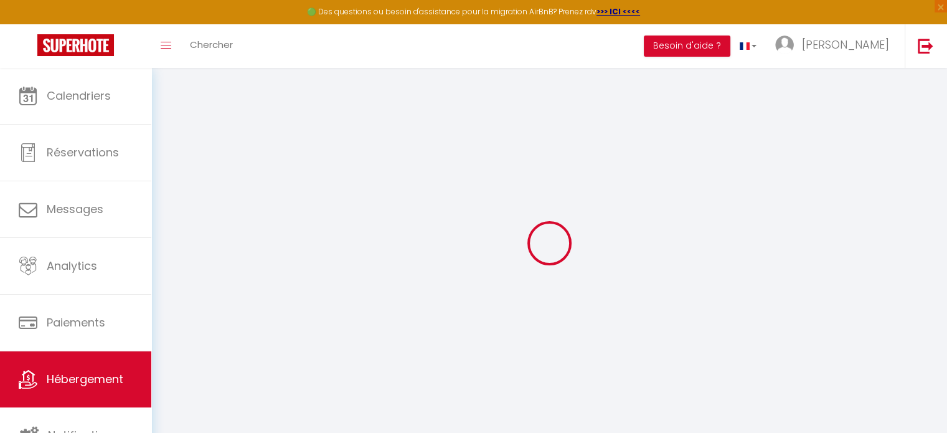
select select
checkbox input "false"
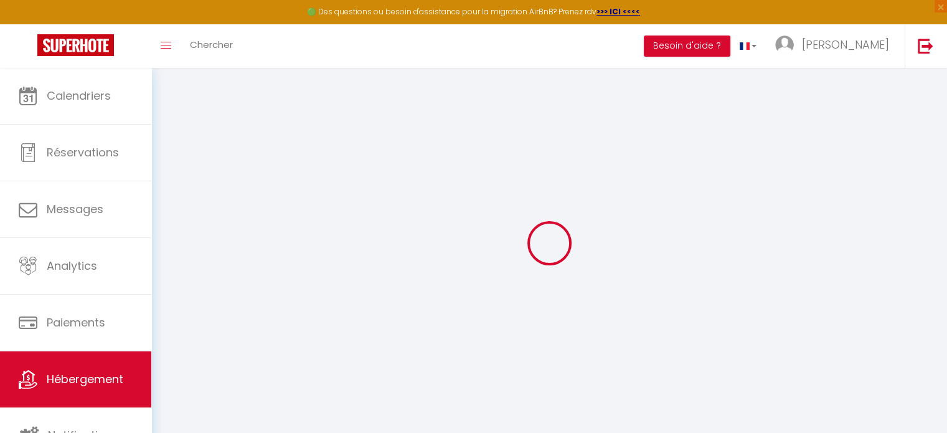
select select "well_reviewed_guests"
select select "EUR"
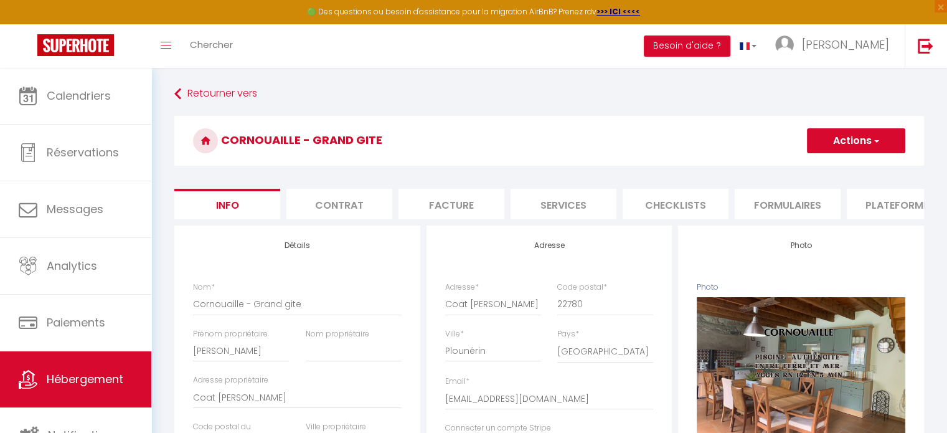
click at [884, 204] on li "Plateformes" at bounding box center [899, 204] width 106 height 30
select select
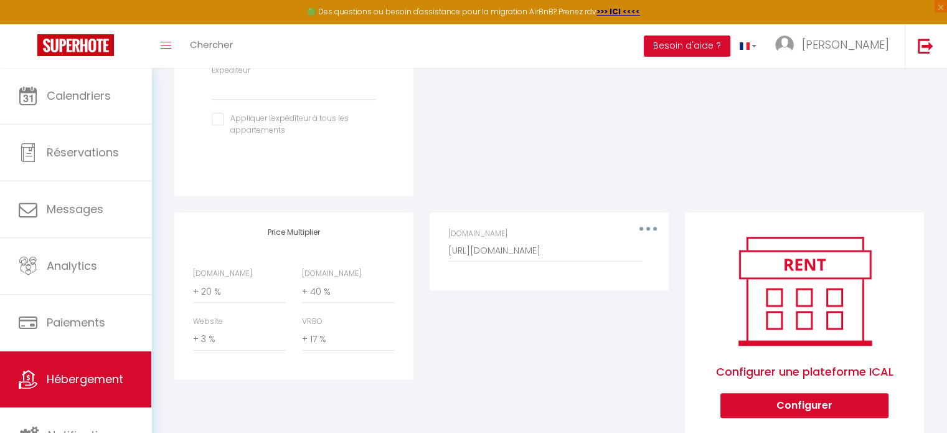
scroll to position [498, 0]
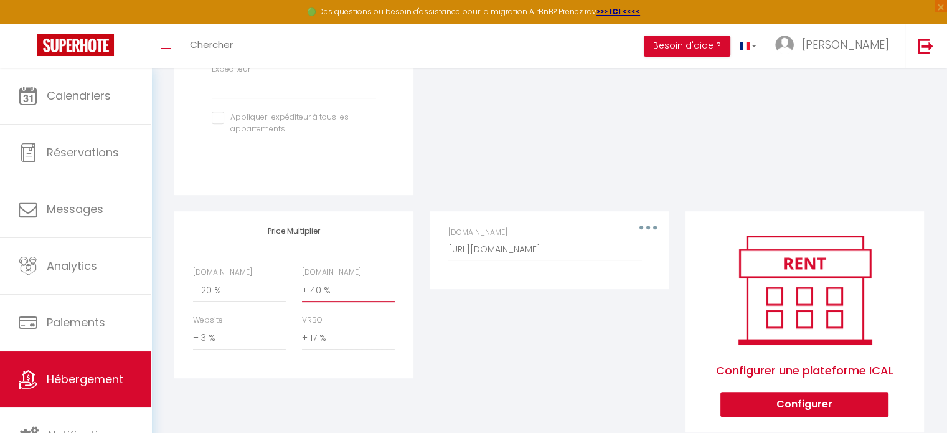
click at [304, 301] on select "0 + 1 % + 2 % + 3 % + 4 % + 5 % + 6 % + 7 % + 8 % + 9 %" at bounding box center [348, 290] width 93 height 24
select select "+ 50 %"
click at [302, 288] on select "0 + 1 % + 2 % + 3 % + 4 % + 5 % + 6 % + 7 % + 8 % + 9 %" at bounding box center [348, 290] width 93 height 24
select select
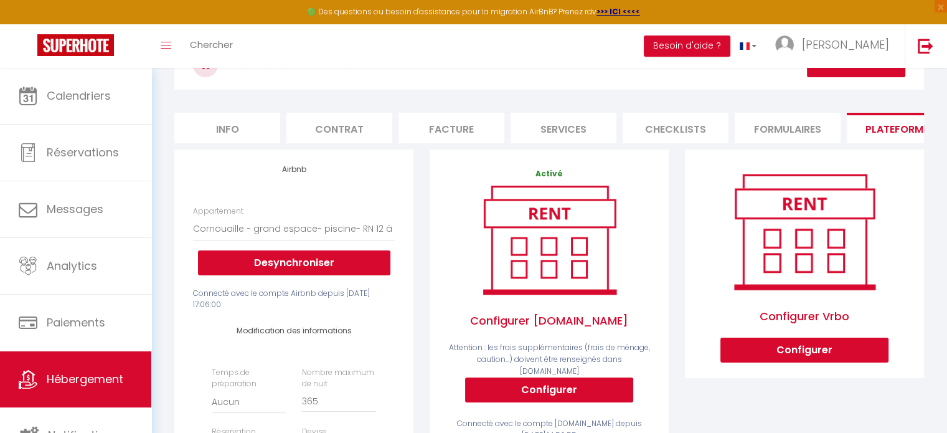
scroll to position [0, 0]
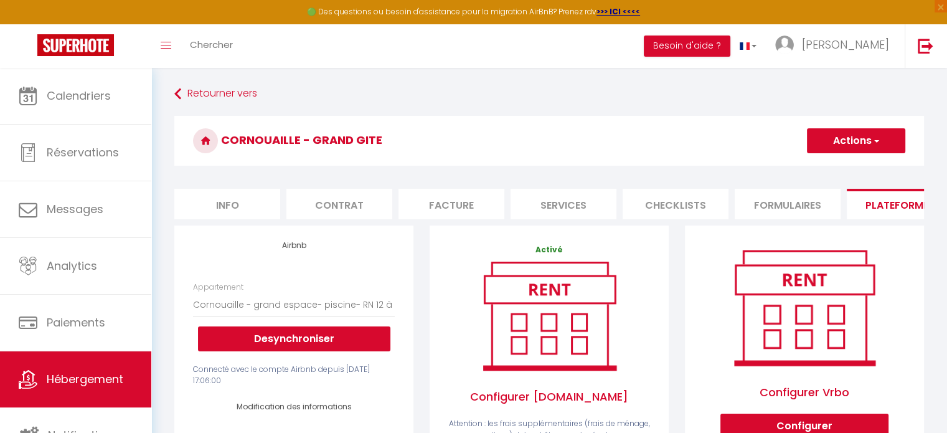
click at [843, 143] on button "Actions" at bounding box center [856, 140] width 98 height 25
click at [835, 168] on link "Enregistrer" at bounding box center [855, 168] width 98 height 16
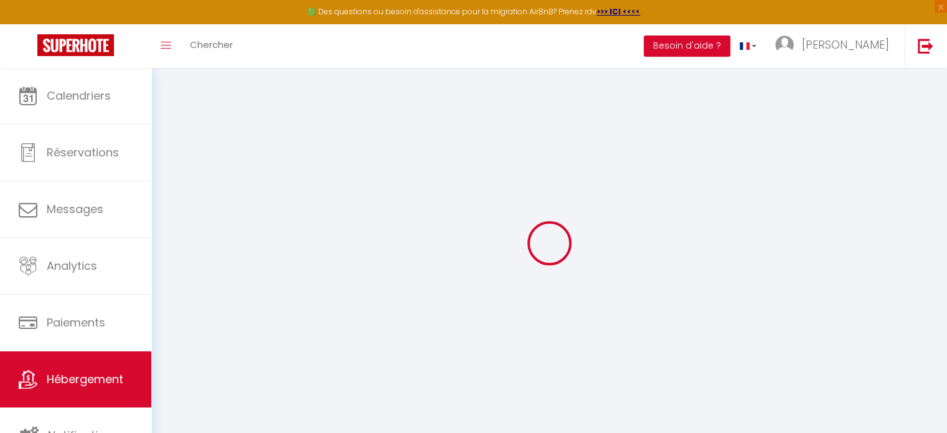
select select "well_reviewed_guests"
select select "EUR"
select select
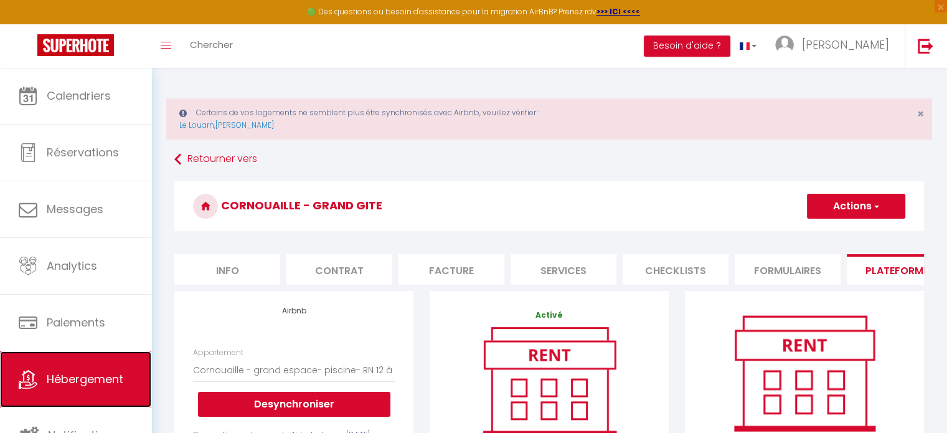
click at [87, 384] on span "Hébergement" at bounding box center [85, 379] width 77 height 16
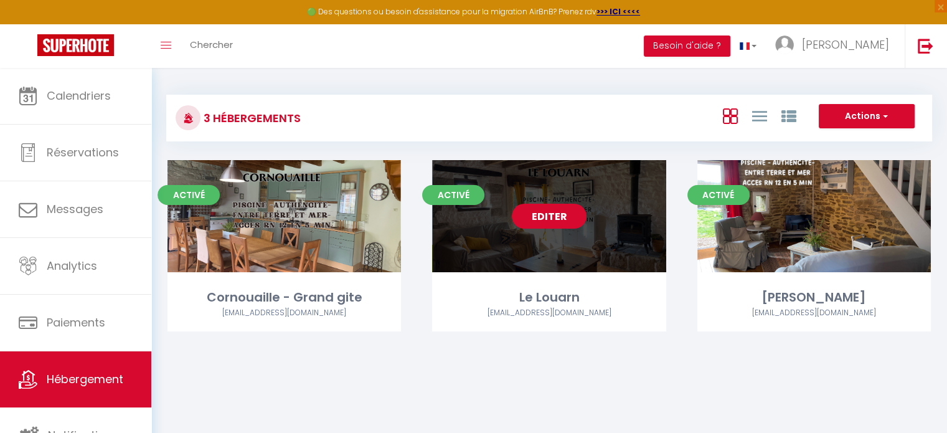
click at [551, 216] on link "Editer" at bounding box center [549, 216] width 75 height 25
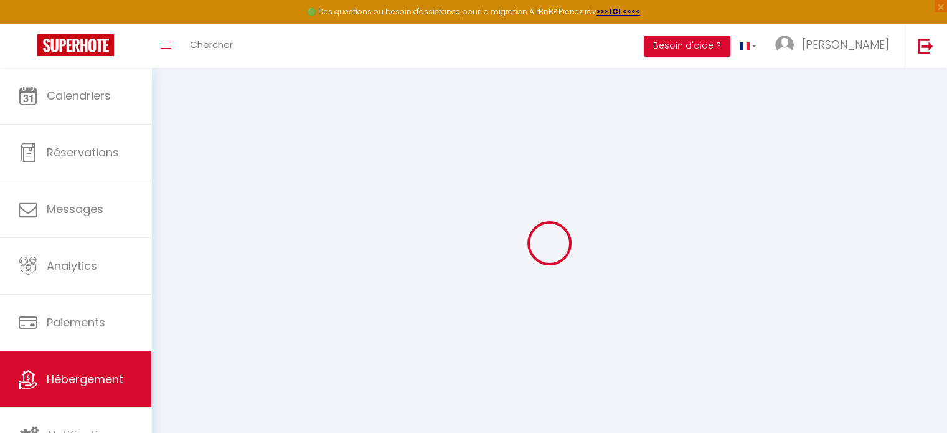
select select "2745-862088056199132697"
select select "+ 20 %"
select select "+ 40 %"
select select "+ 3 %"
select select "+ 17 %"
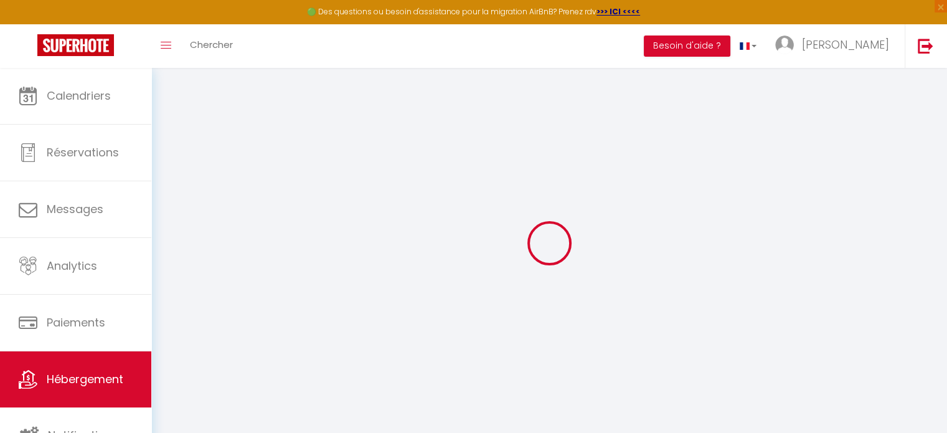
checkbox input "false"
select select "EUR"
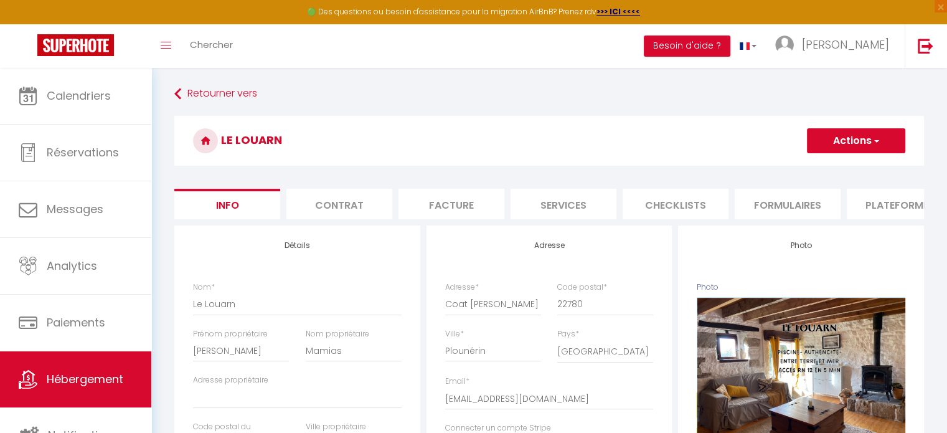
click at [895, 206] on li "Plateformes" at bounding box center [899, 204] width 106 height 30
select select
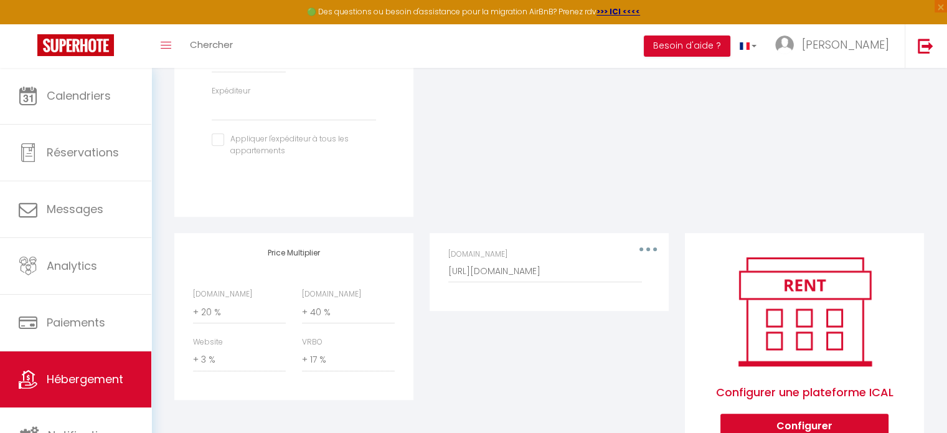
scroll to position [498, 0]
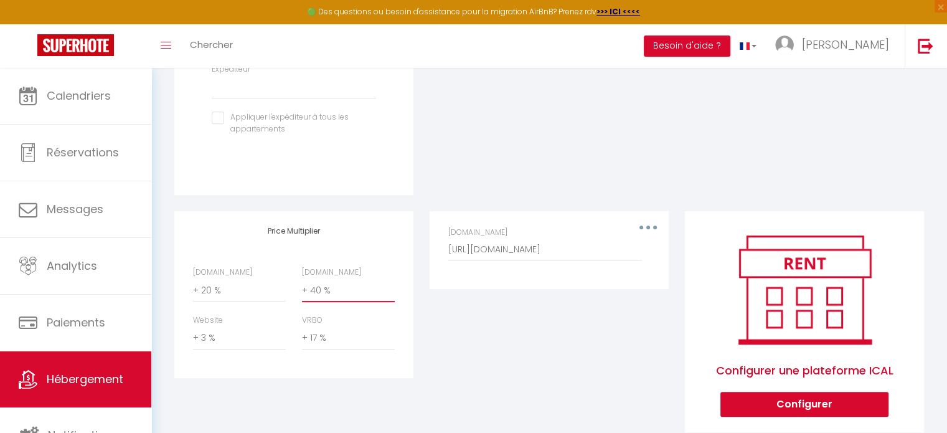
click at [304, 302] on select "0 + 1 % + 2 % + 3 % + 4 % + 5 % + 6 % + 7 % + 8 % + 9 %" at bounding box center [348, 290] width 93 height 24
select select "+ 50 %"
click at [302, 288] on select "0 + 1 % + 2 % + 3 % + 4 % + 5 % + 6 % + 7 % + 8 % + 9 %" at bounding box center [348, 290] width 93 height 24
select select
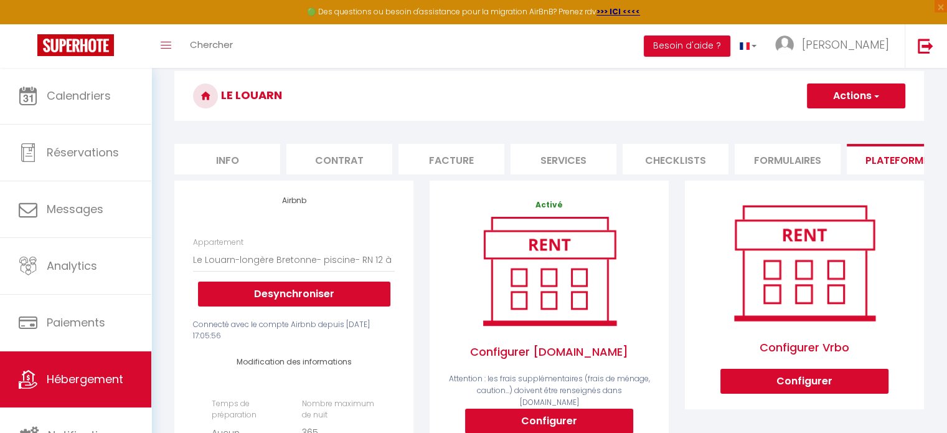
scroll to position [0, 0]
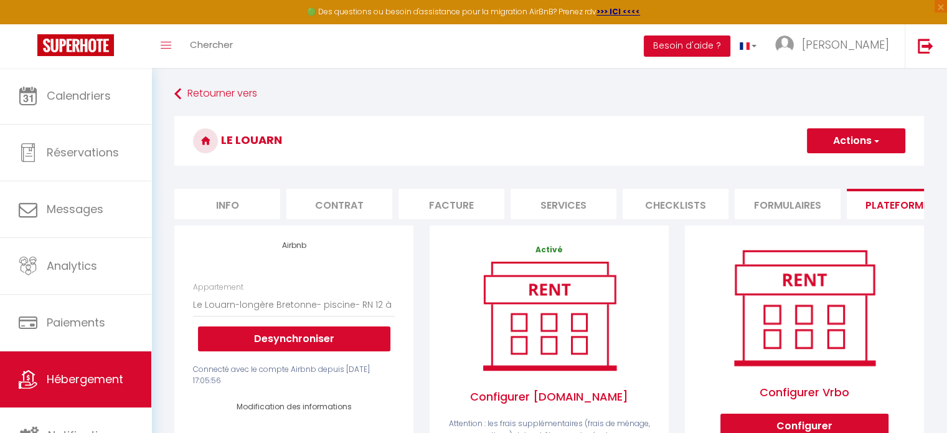
click at [836, 143] on button "Actions" at bounding box center [856, 140] width 98 height 25
click at [831, 171] on link "Enregistrer" at bounding box center [855, 168] width 98 height 16
select select "EUR"
select select
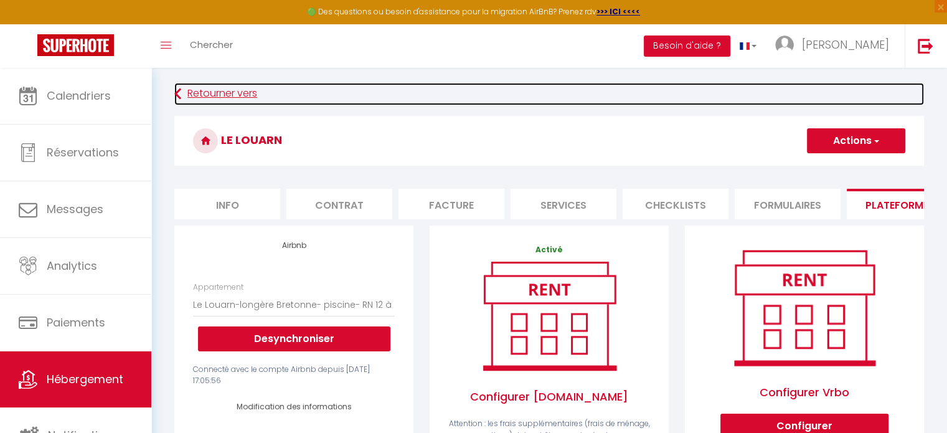
click at [233, 94] on link "Retourner vers" at bounding box center [548, 94] width 749 height 22
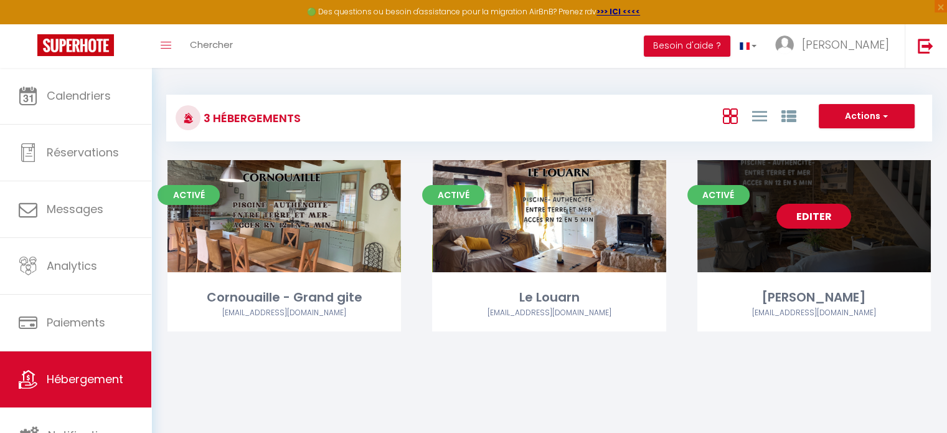
click at [813, 220] on link "Editer" at bounding box center [813, 216] width 75 height 25
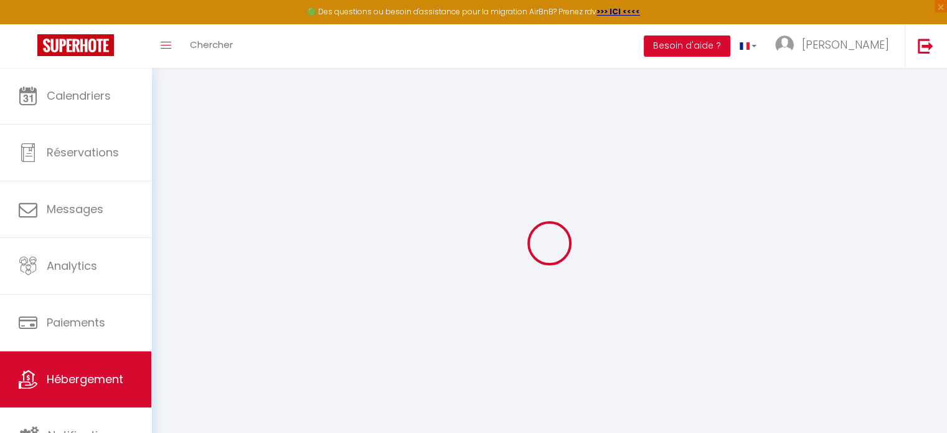
select select "2745-862088067603847526"
select select "+ 20 %"
select select "+ 40 %"
select select "+ 3 %"
select select "+ 17 %"
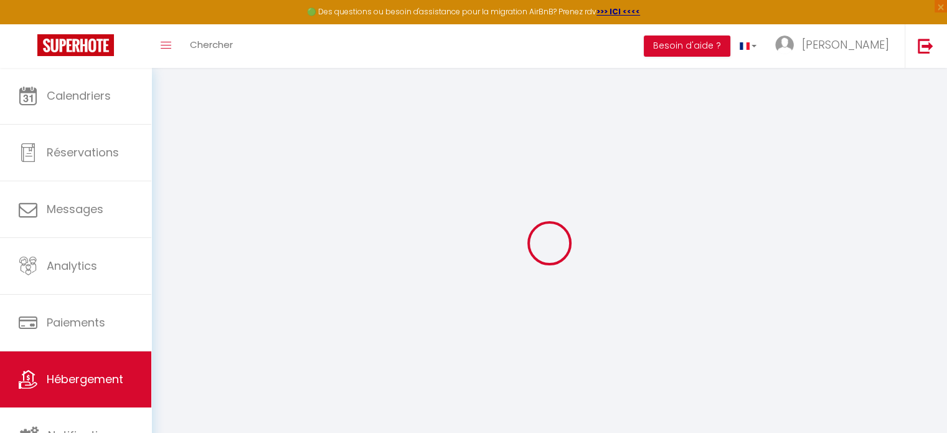
checkbox input "false"
select select "16:00"
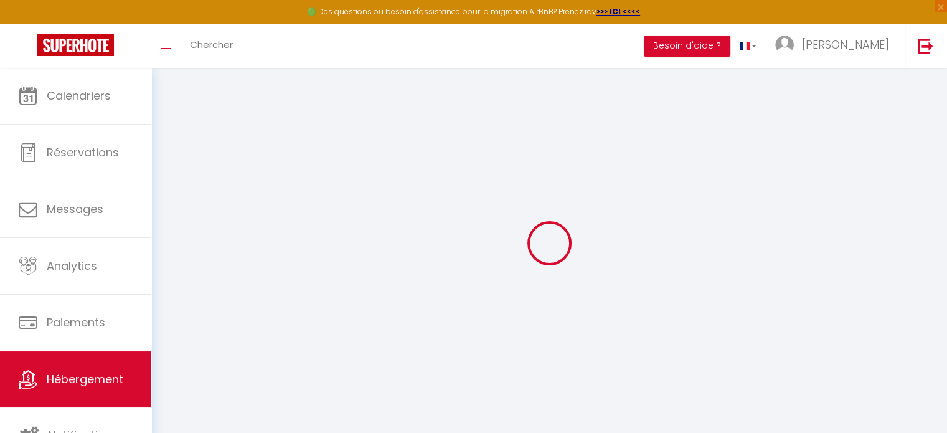
select select "20:00"
select select "11:00"
select select "30"
select select "120"
checkbox input "false"
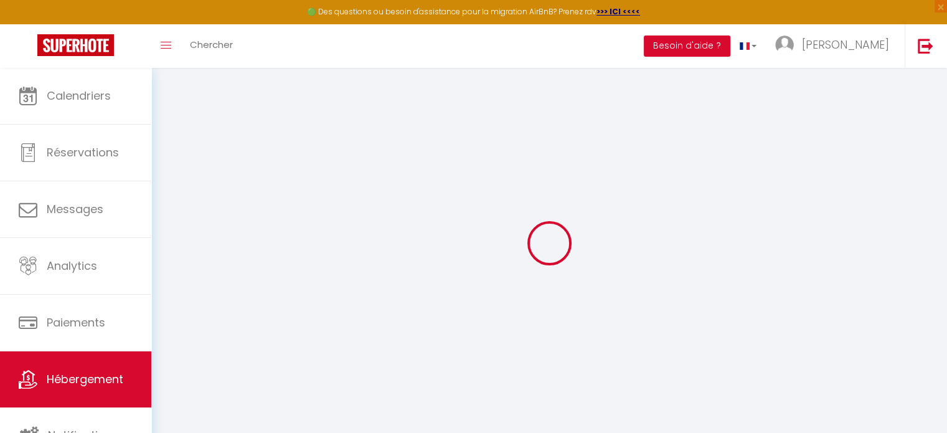
checkbox input "false"
select select "EUR"
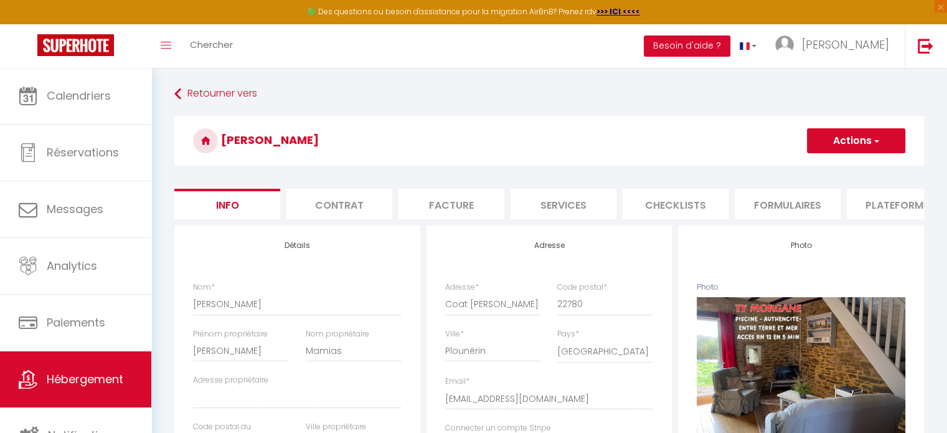
click at [899, 203] on li "Plateformes" at bounding box center [899, 204] width 106 height 30
select select
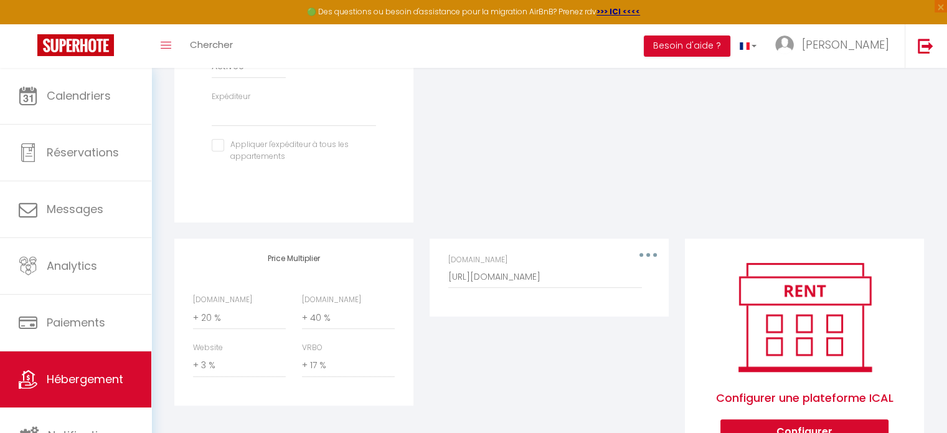
scroll to position [498, 0]
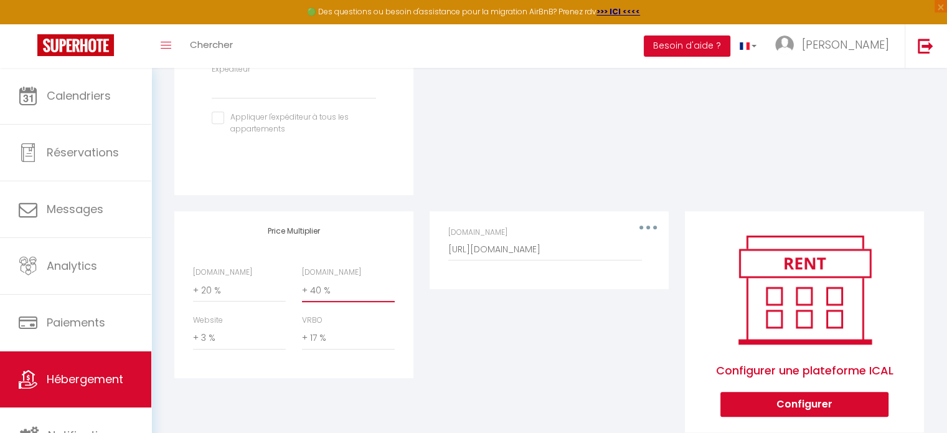
click at [371, 302] on select "0 + 1 % + 2 % + 3 % + 4 % + 5 % + 6 % + 7 % + 8 % + 9 %" at bounding box center [348, 290] width 93 height 24
select select "+ 50 %"
click at [302, 288] on select "0 + 1 % + 2 % + 3 % + 4 % + 5 % + 6 % + 7 % + 8 % + 9 %" at bounding box center [348, 290] width 93 height 24
select select
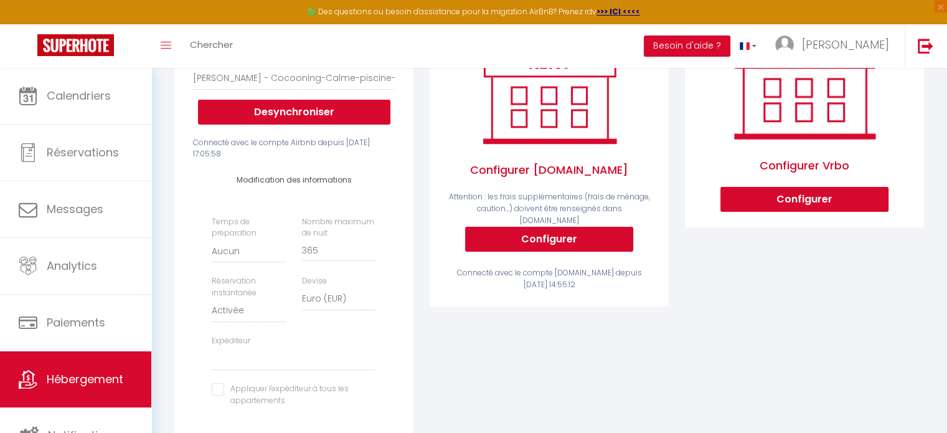
scroll to position [0, 0]
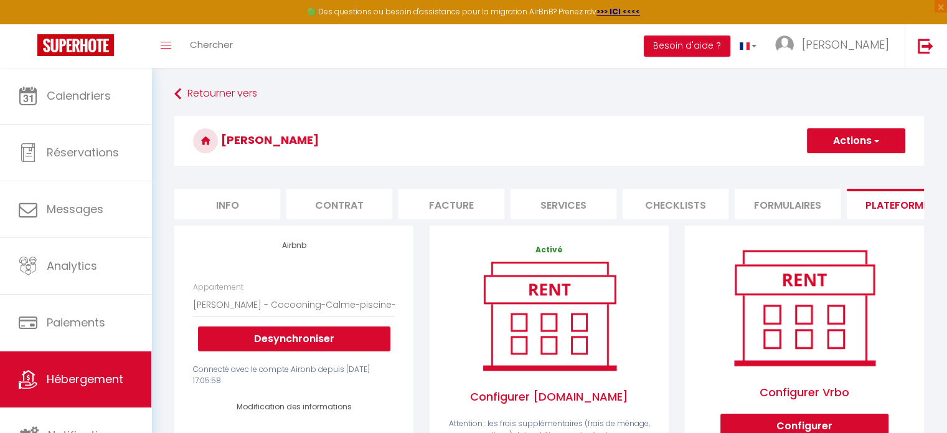
click at [842, 139] on button "Actions" at bounding box center [856, 140] width 98 height 25
click at [828, 175] on link "Enregistrer" at bounding box center [855, 168] width 98 height 16
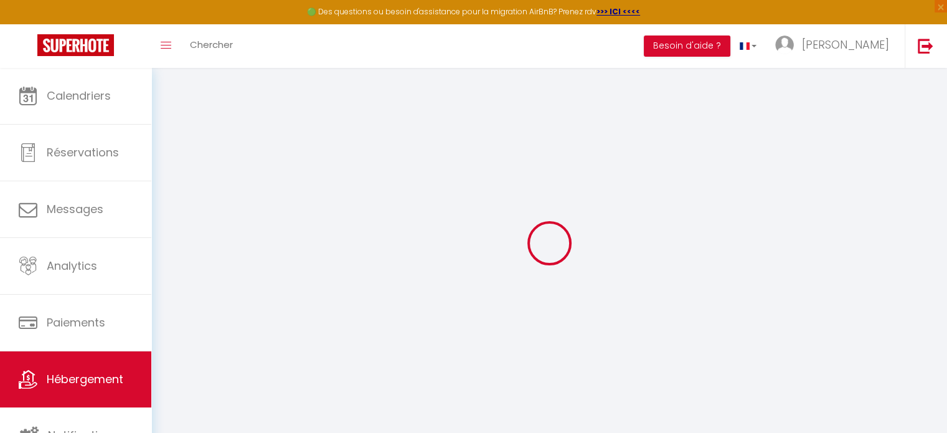
select select "EUR"
select select
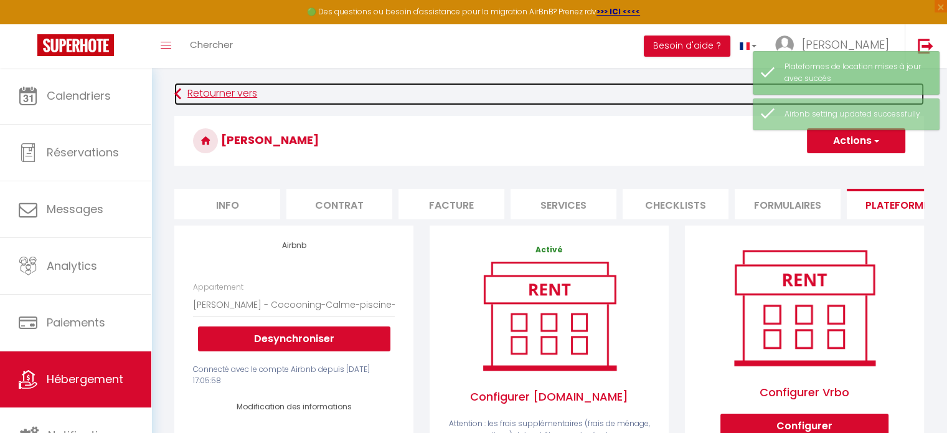
click at [224, 93] on link "Retourner vers" at bounding box center [548, 94] width 749 height 22
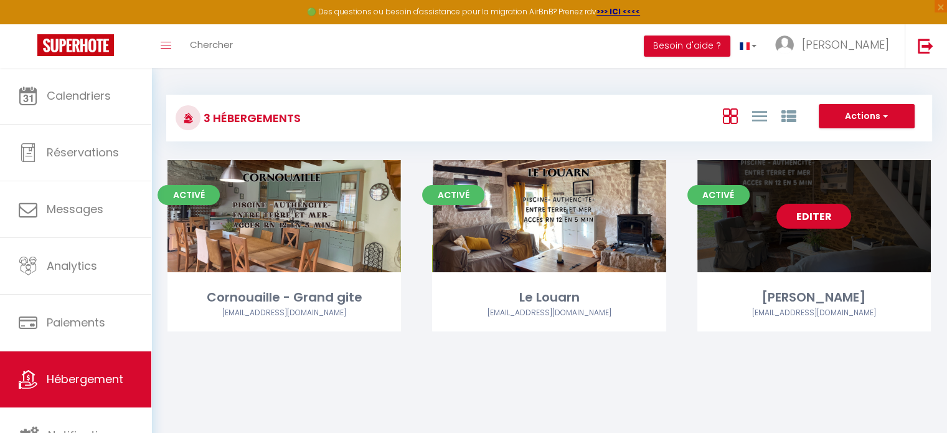
click at [807, 218] on link "Editer" at bounding box center [813, 216] width 75 height 25
select select "3"
select select "2"
select select "1"
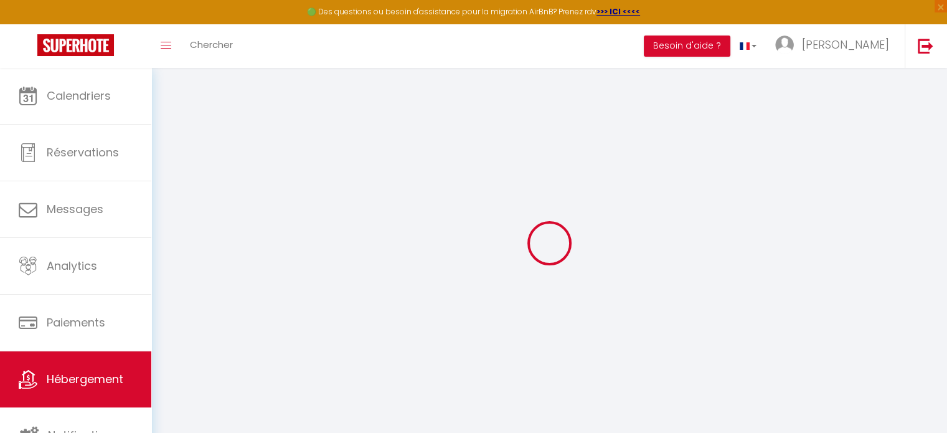
select select "2745-862088067603847526"
select select "+ 20 %"
select select "+ 50 %"
select select "+ 3 %"
select select "+ 17 %"
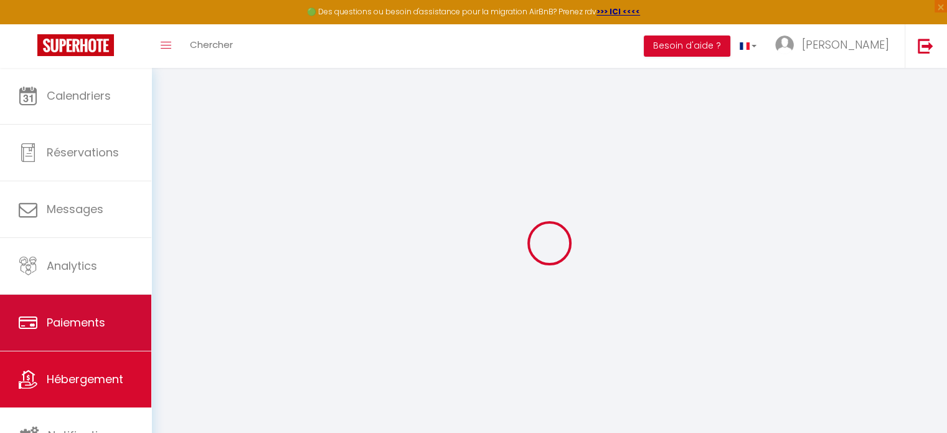
select select "16:00"
select select "20:00"
select select "11:00"
select select "30"
select select "120"
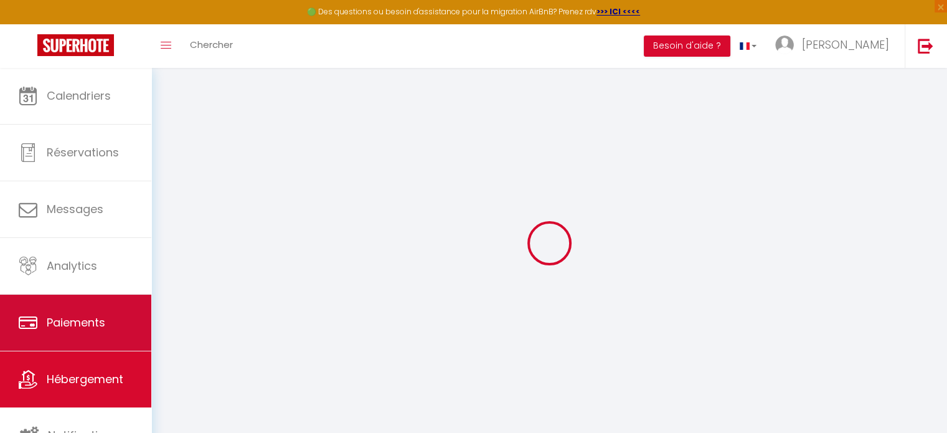
checkbox input "false"
select select "EUR"
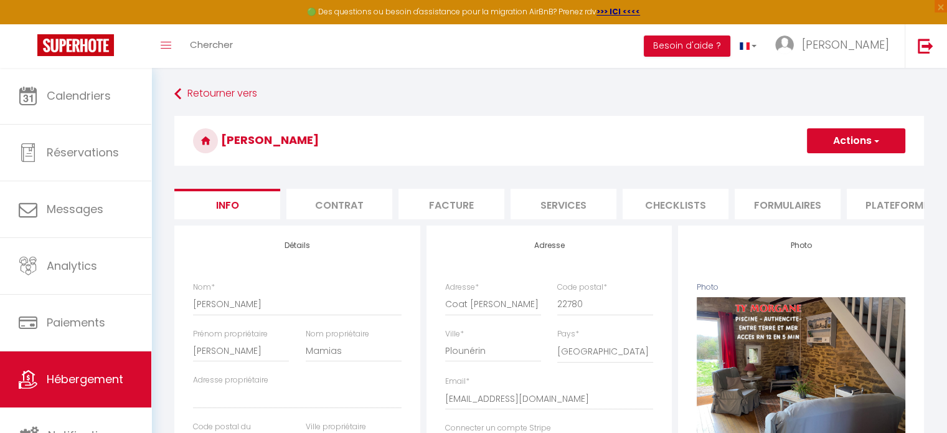
click at [909, 206] on li "Plateformes" at bounding box center [899, 204] width 106 height 30
select select
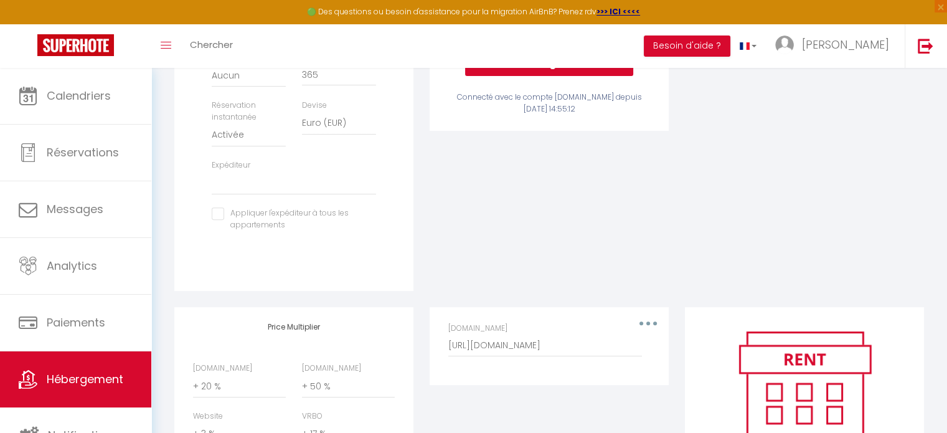
scroll to position [436, 0]
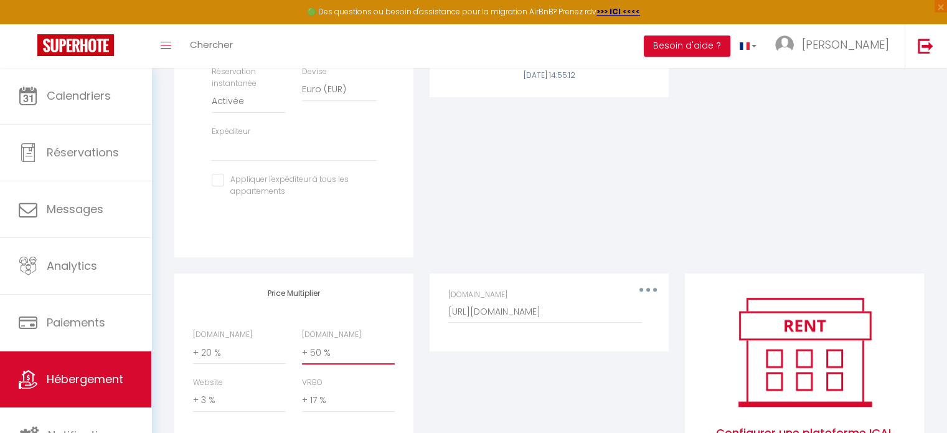
click at [352, 364] on select "0 + 1 % + 2 % + 3 % + 4 % + 5 % + 6 % + 7 % + 8 % + 9 %" at bounding box center [348, 352] width 93 height 24
select select "+ 55 %"
click at [302, 350] on select "0 + 1 % + 2 % + 3 % + 4 % + 5 % + 6 % + 7 % + 8 % + 9 %" at bounding box center [348, 352] width 93 height 24
select select
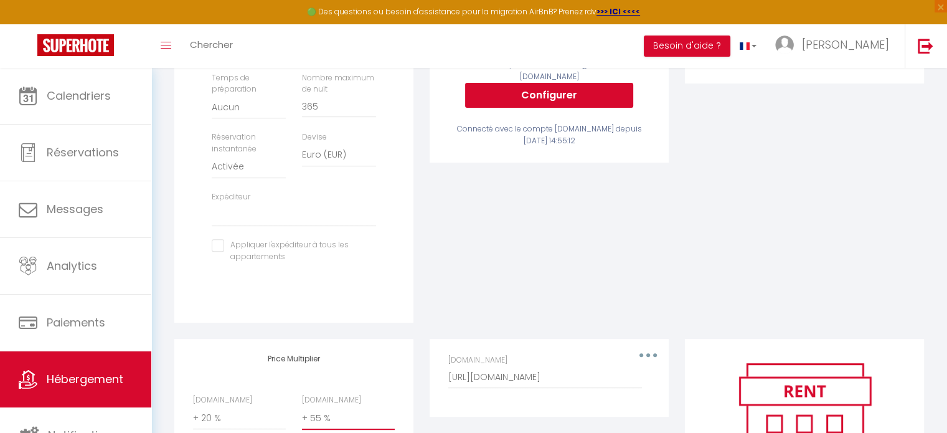
scroll to position [500, 0]
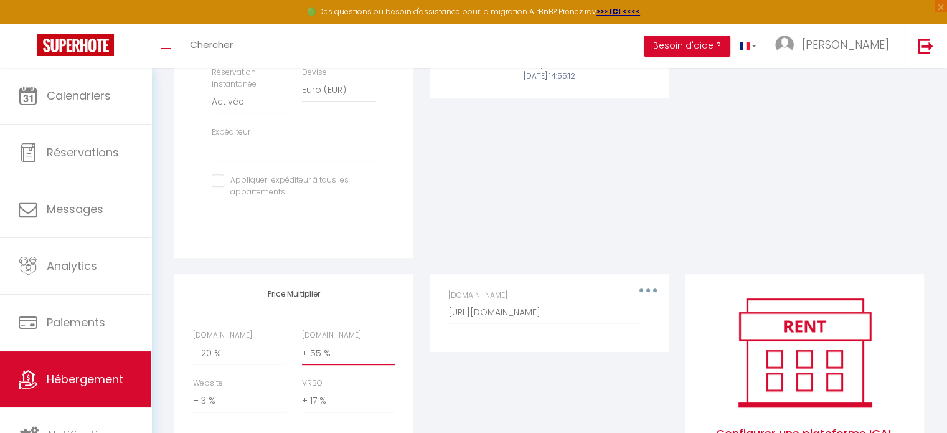
click at [330, 362] on select "0 + 1 % + 2 % + 3 % + 4 % + 5 % + 6 % + 7 % + 8 % + 9 %" at bounding box center [348, 353] width 93 height 24
select select "+ 50 %"
click at [302, 350] on select "0 + 1 % + 2 % + 3 % + 4 % + 5 % + 6 % + 7 % + 8 % + 9 %" at bounding box center [348, 353] width 93 height 24
select select
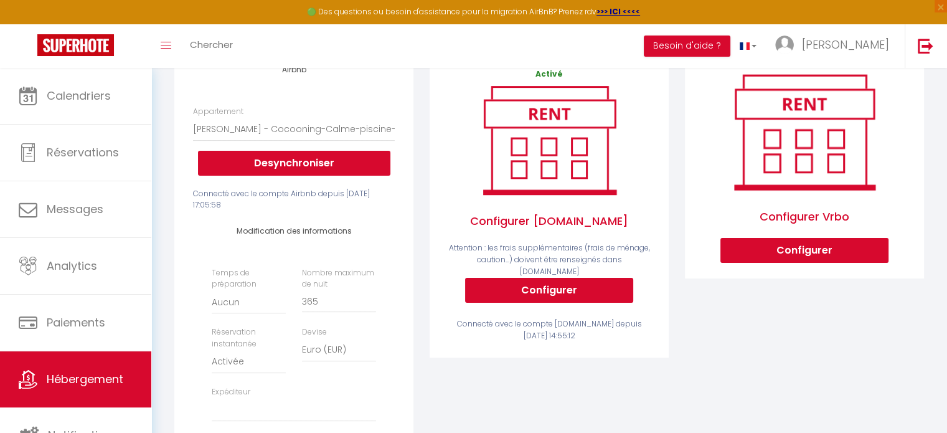
scroll to position [0, 0]
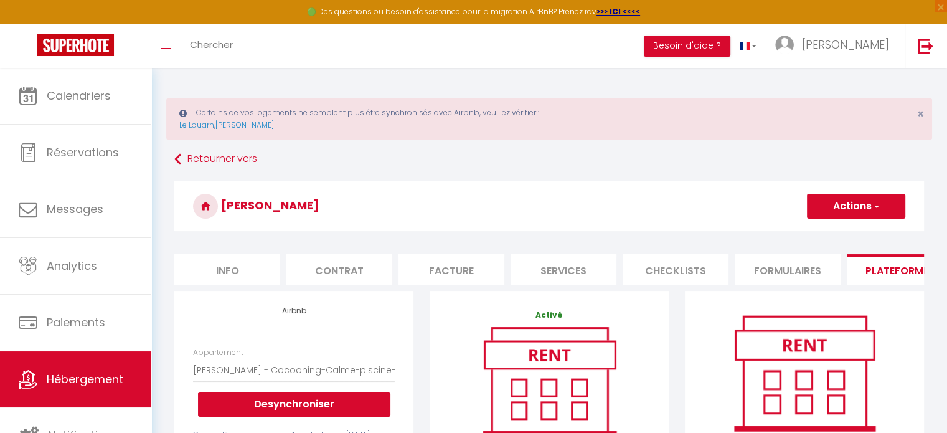
click at [839, 205] on button "Actions" at bounding box center [856, 206] width 98 height 25
click at [836, 234] on link "Enregistrer" at bounding box center [855, 233] width 98 height 16
select select "EUR"
click at [826, 208] on button "Actions" at bounding box center [856, 206] width 98 height 25
click at [825, 238] on link "Enregistrer" at bounding box center [855, 233] width 98 height 16
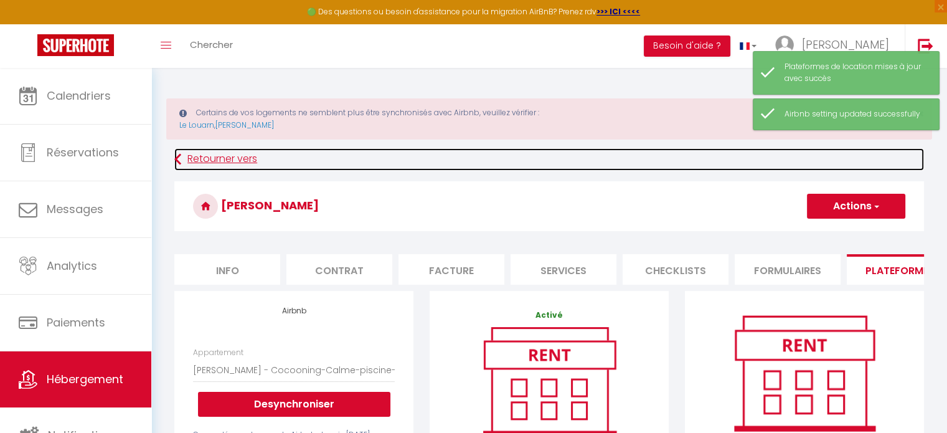
click at [241, 161] on link "Retourner vers" at bounding box center [548, 159] width 749 height 22
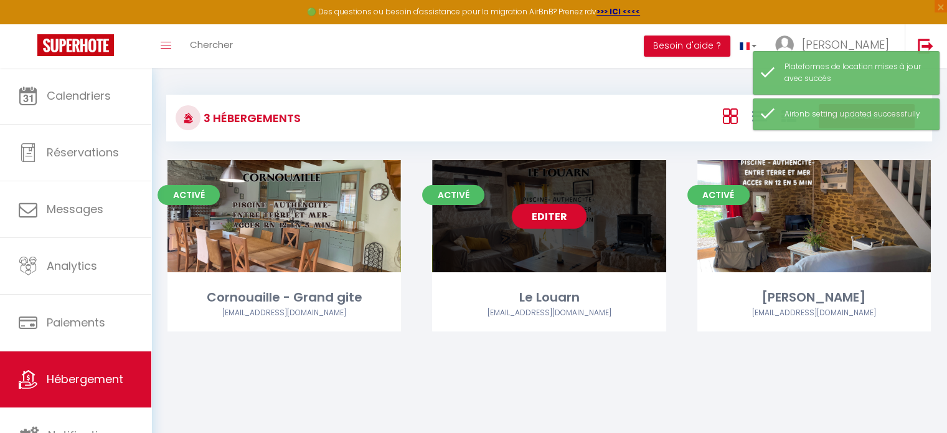
click at [569, 218] on link "Editer" at bounding box center [549, 216] width 75 height 25
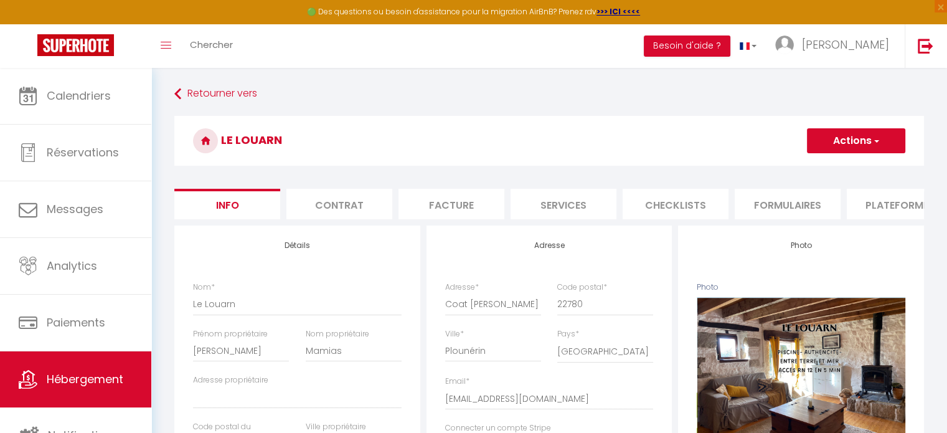
click at [887, 211] on li "Plateformes" at bounding box center [899, 204] width 106 height 30
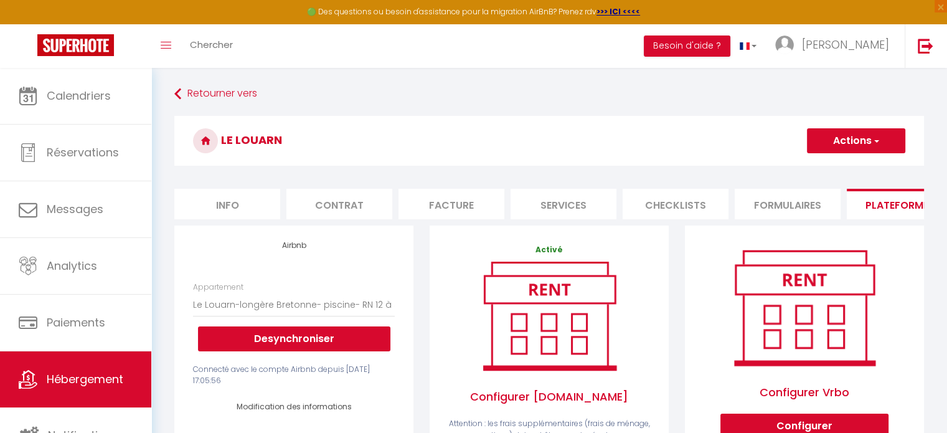
click at [852, 136] on button "Actions" at bounding box center [856, 140] width 98 height 25
click at [831, 169] on link "Enregistrer" at bounding box center [855, 168] width 98 height 16
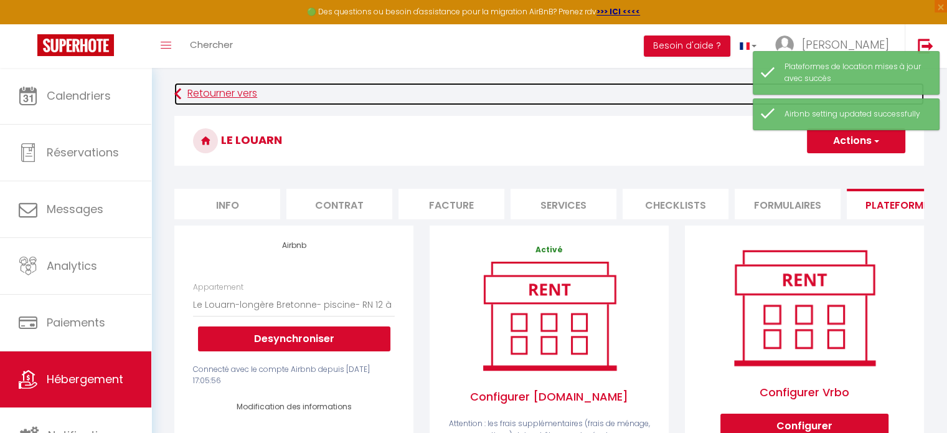
click at [232, 92] on link "Retourner vers" at bounding box center [548, 94] width 749 height 22
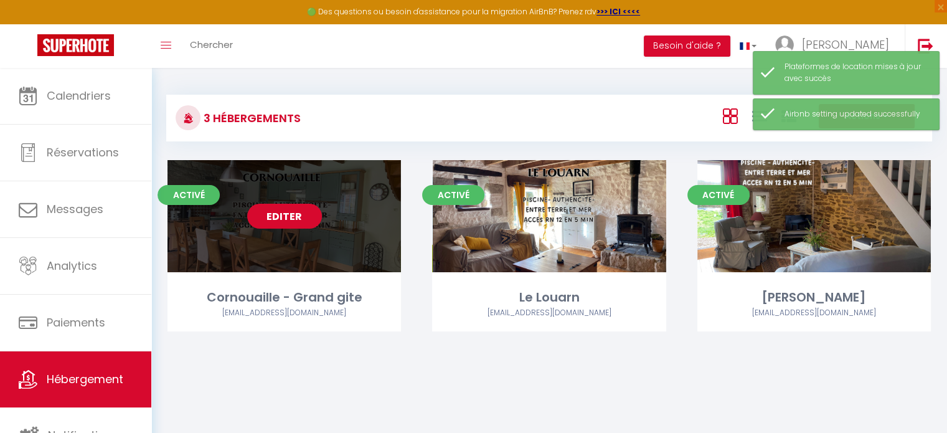
click at [279, 216] on link "Editer" at bounding box center [284, 216] width 75 height 25
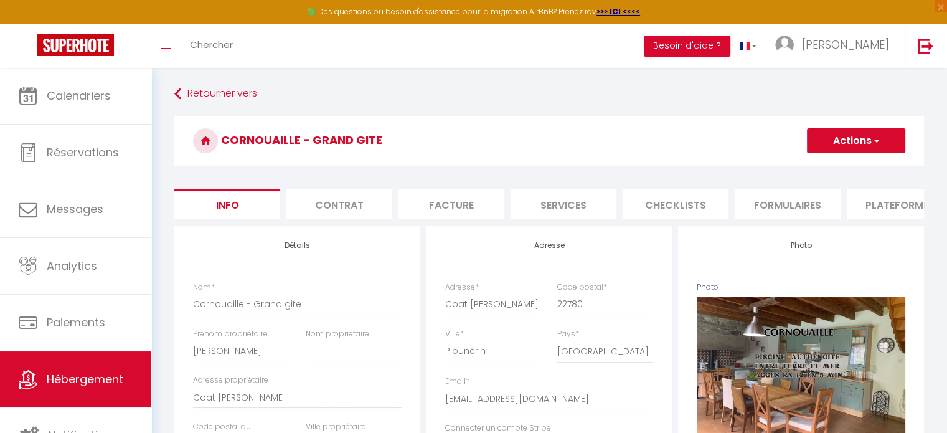
click at [841, 139] on button "Actions" at bounding box center [856, 140] width 98 height 25
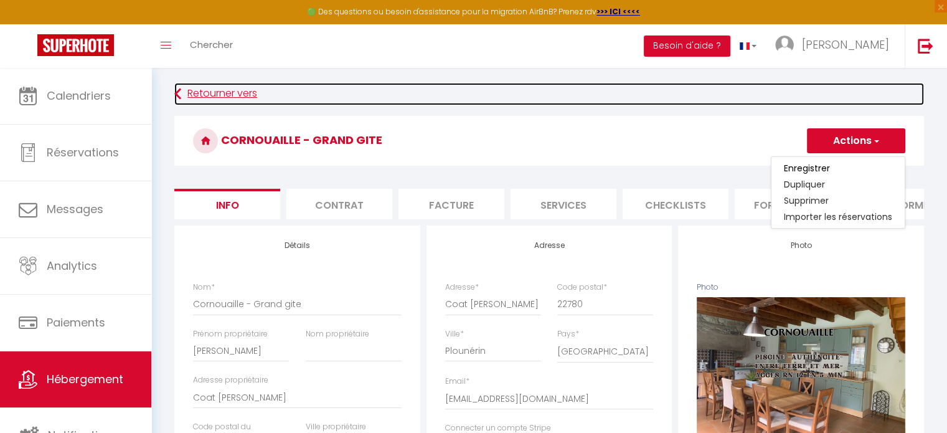
click at [883, 92] on link "Retourner vers" at bounding box center [548, 94] width 749 height 22
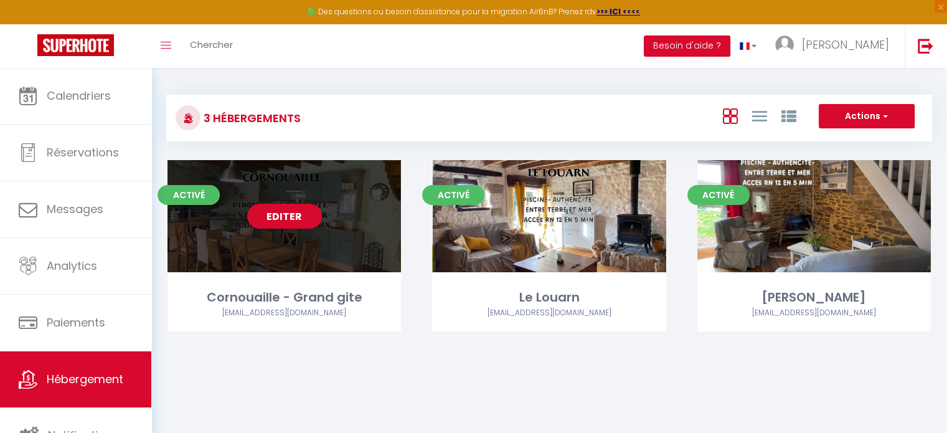
click at [298, 231] on div "Editer" at bounding box center [283, 216] width 233 height 112
click at [289, 212] on link "Editer" at bounding box center [284, 216] width 75 height 25
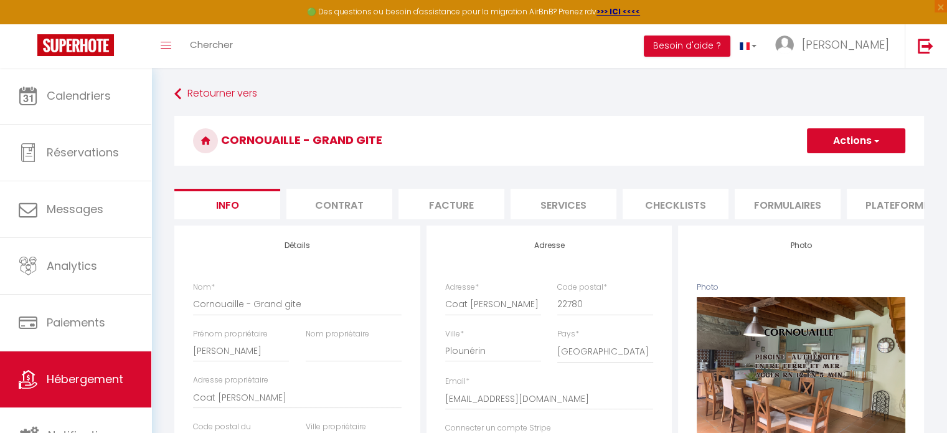
click at [896, 205] on li "Plateformes" at bounding box center [899, 204] width 106 height 30
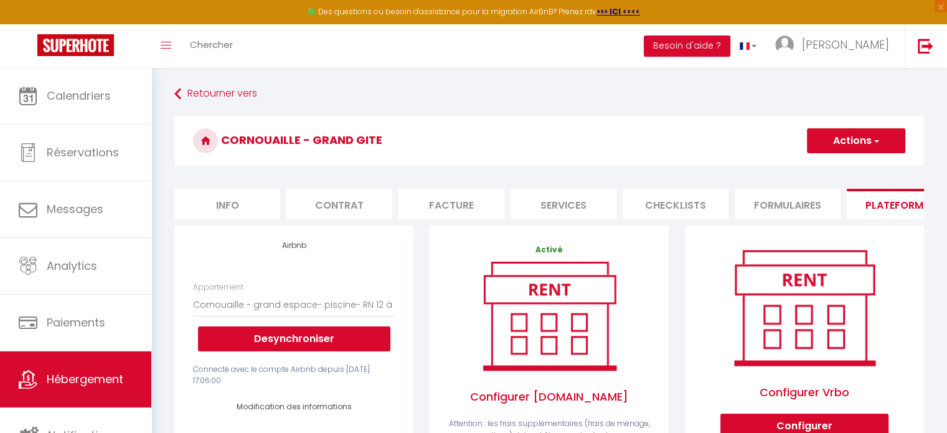
click at [856, 142] on button "Actions" at bounding box center [856, 140] width 98 height 25
click at [847, 164] on link "Enregistrer" at bounding box center [855, 168] width 98 height 16
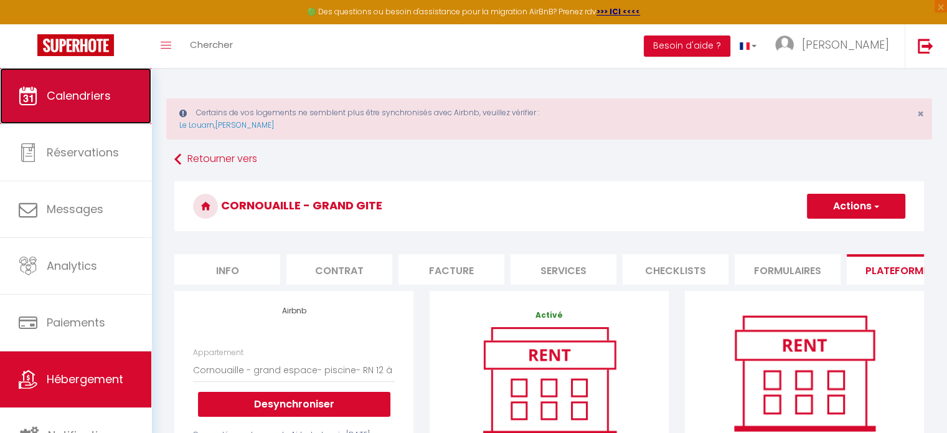
click at [102, 101] on span "Calendriers" at bounding box center [79, 96] width 64 height 16
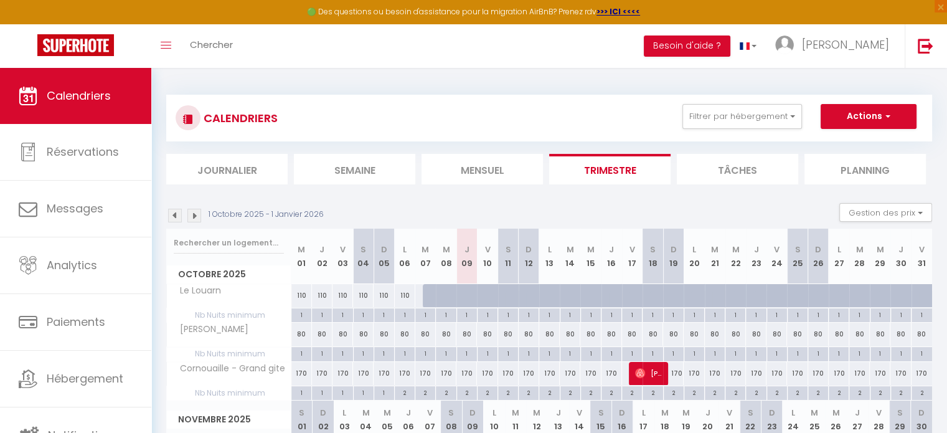
click at [197, 214] on img at bounding box center [194, 215] width 14 height 14
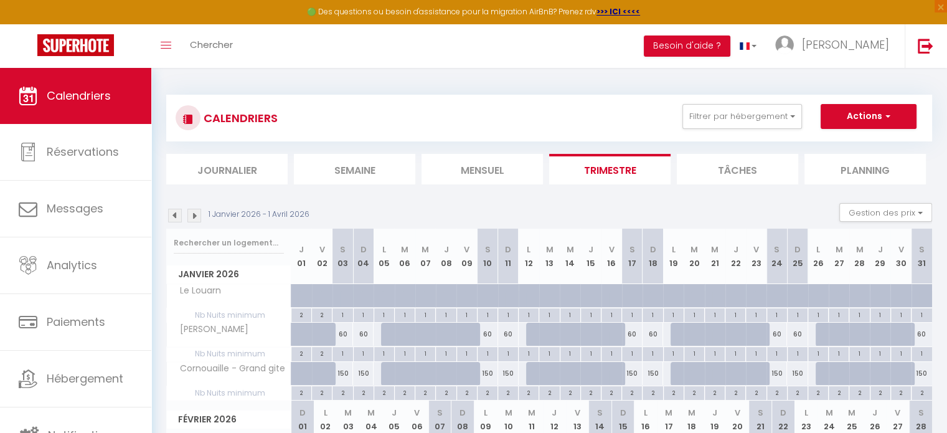
click at [197, 215] on img at bounding box center [194, 215] width 14 height 14
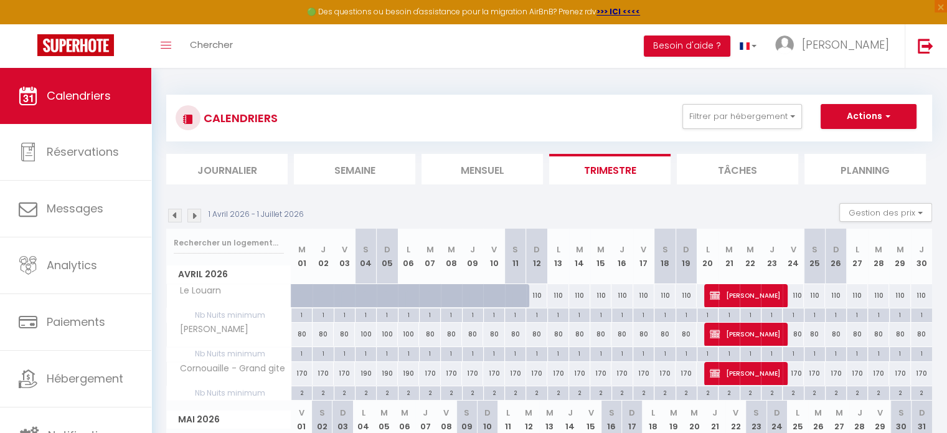
click at [197, 218] on img at bounding box center [194, 215] width 14 height 14
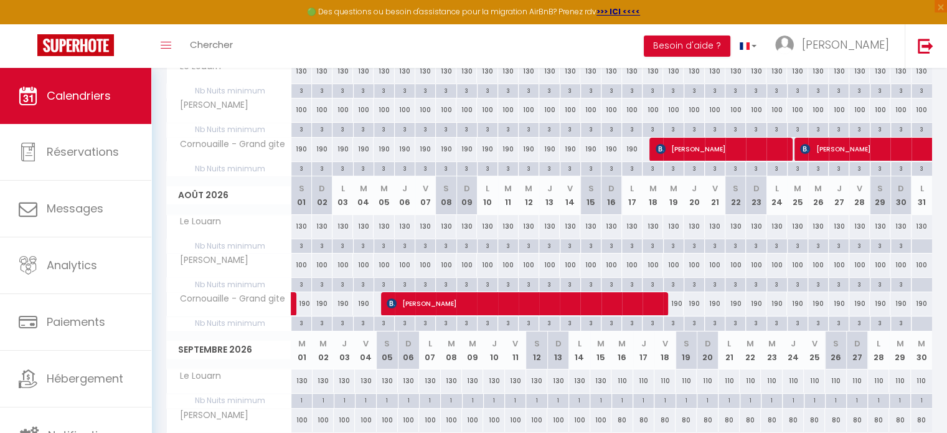
scroll to position [249, 0]
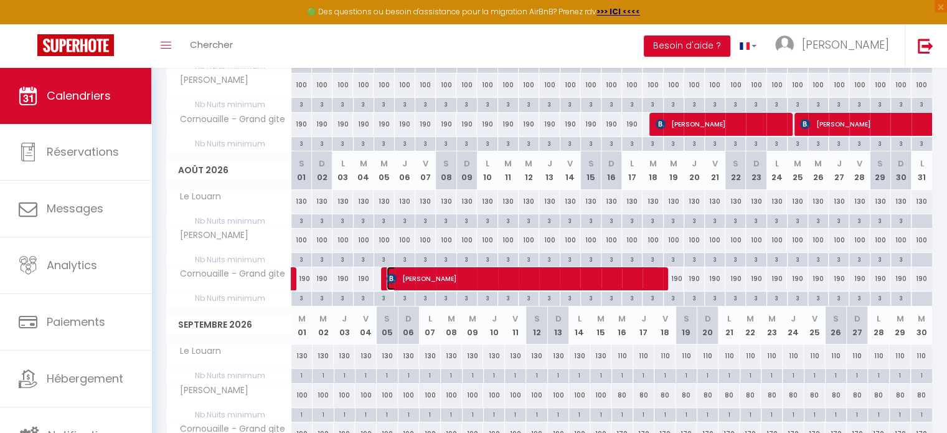
click at [521, 276] on span "[PERSON_NAME]" at bounding box center [523, 278] width 274 height 24
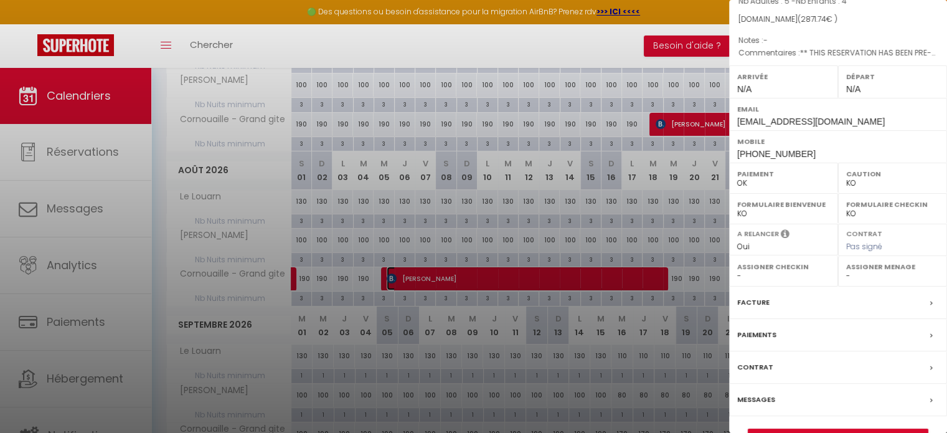
scroll to position [165, 0]
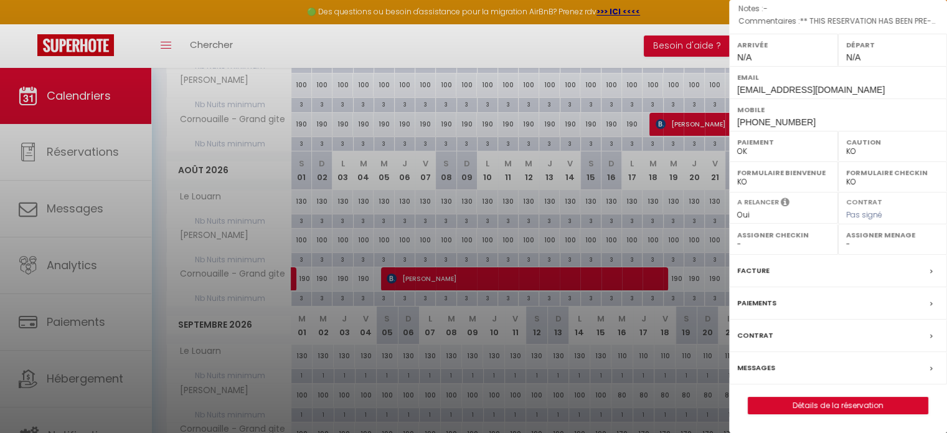
click at [762, 365] on label "Messages" at bounding box center [756, 367] width 38 height 13
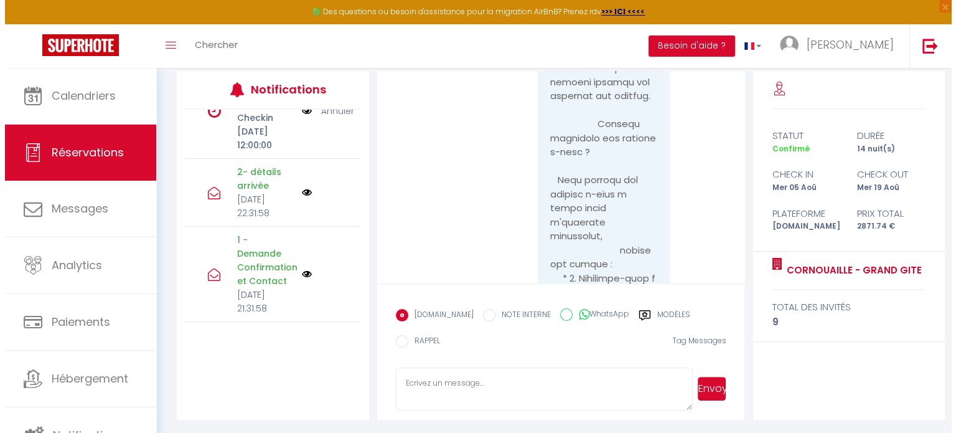
scroll to position [226, 0]
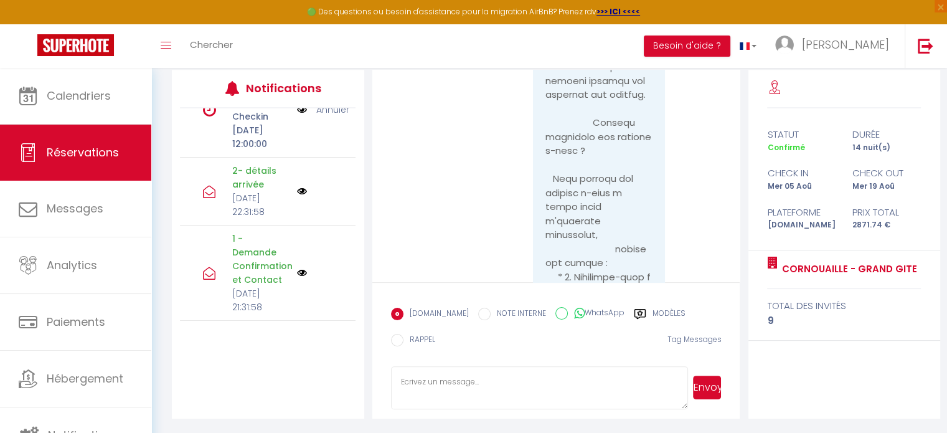
click at [297, 268] on img at bounding box center [302, 273] width 10 height 10
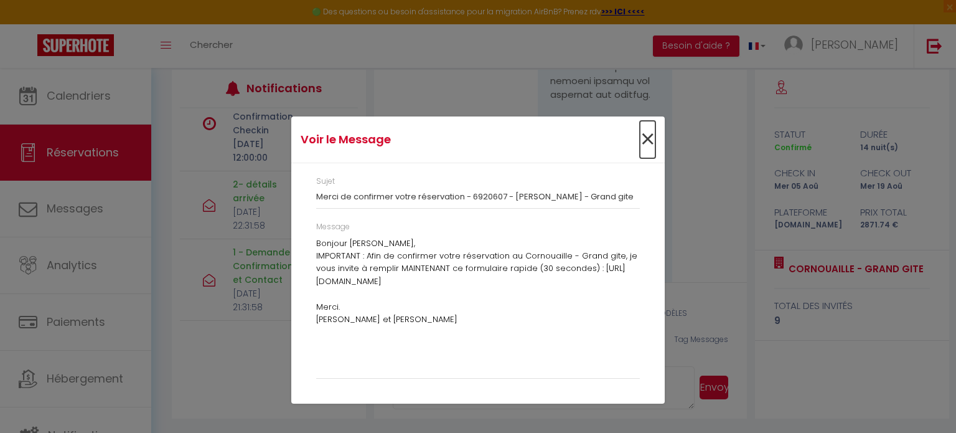
click at [647, 133] on span "×" at bounding box center [648, 139] width 16 height 37
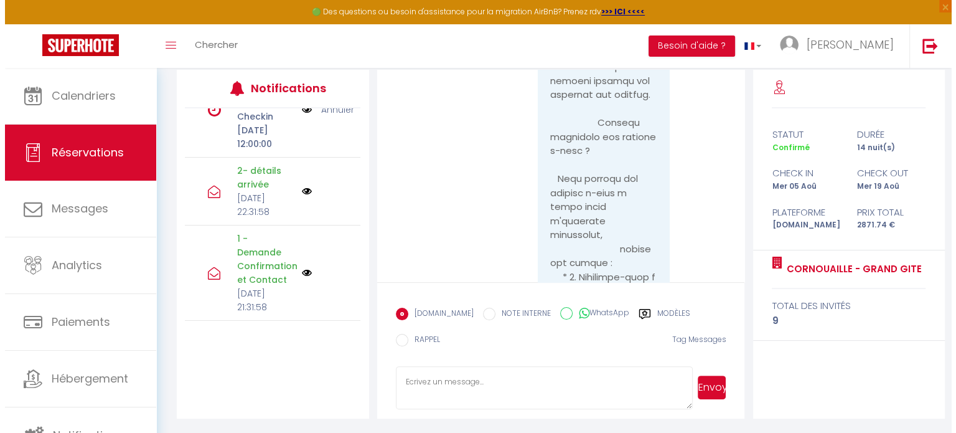
scroll to position [563, 0]
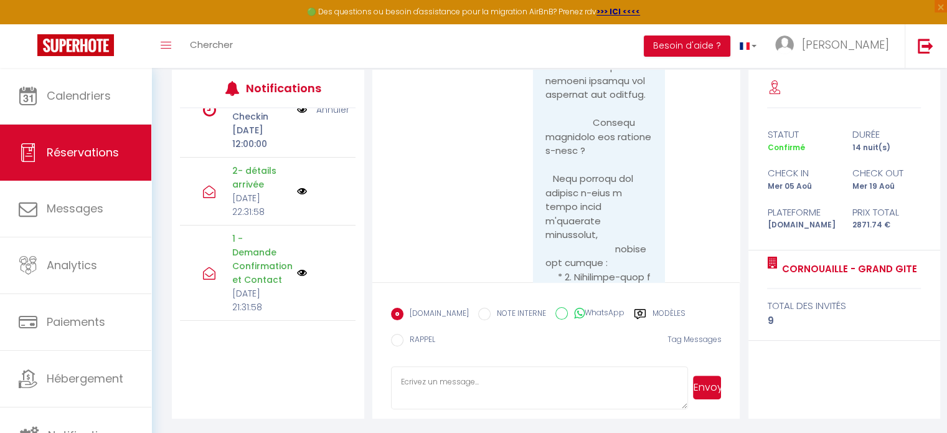
click at [264, 164] on p "2- détails arrivée" at bounding box center [260, 177] width 57 height 27
click at [297, 186] on img at bounding box center [302, 191] width 10 height 10
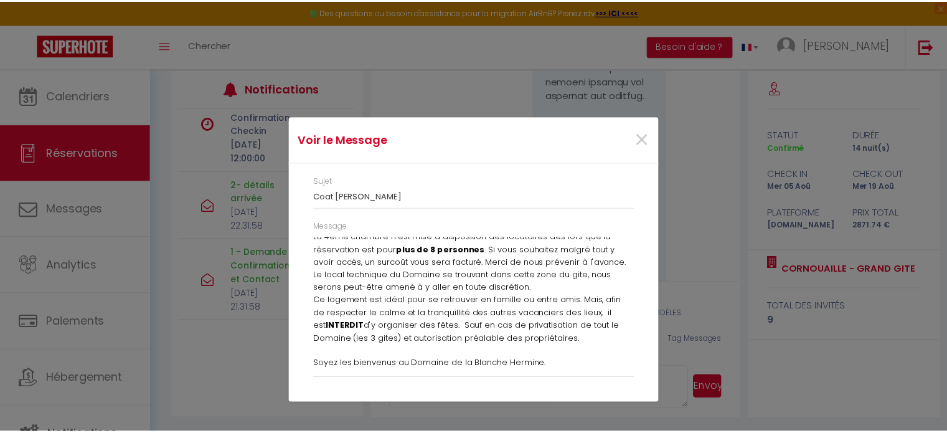
scroll to position [349, 0]
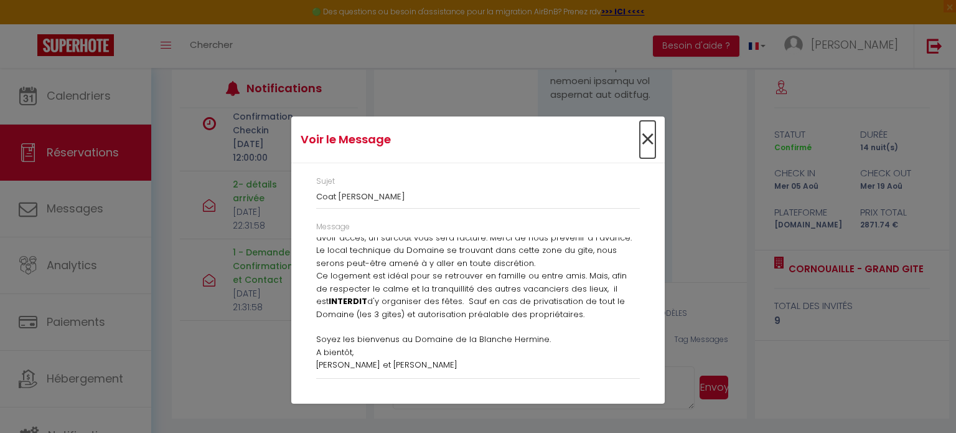
click at [647, 139] on span "×" at bounding box center [648, 139] width 16 height 37
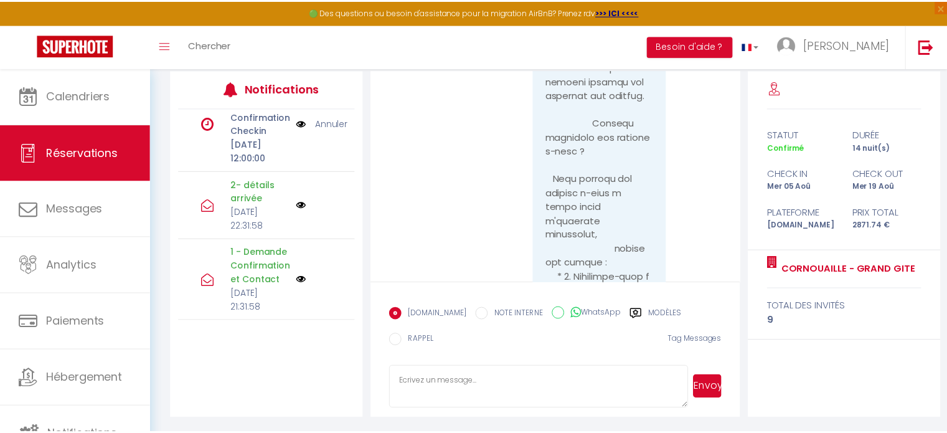
scroll to position [563, 0]
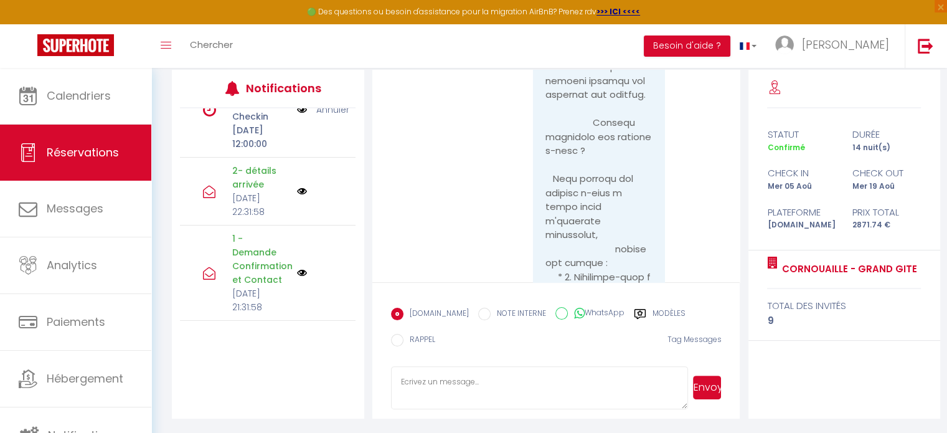
click at [660, 313] on label "Modèles" at bounding box center [668, 315] width 33 height 16
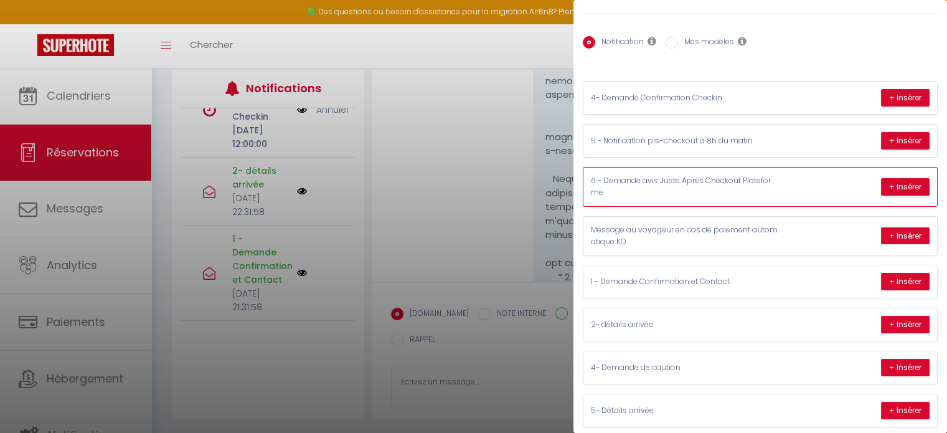
scroll to position [110, 0]
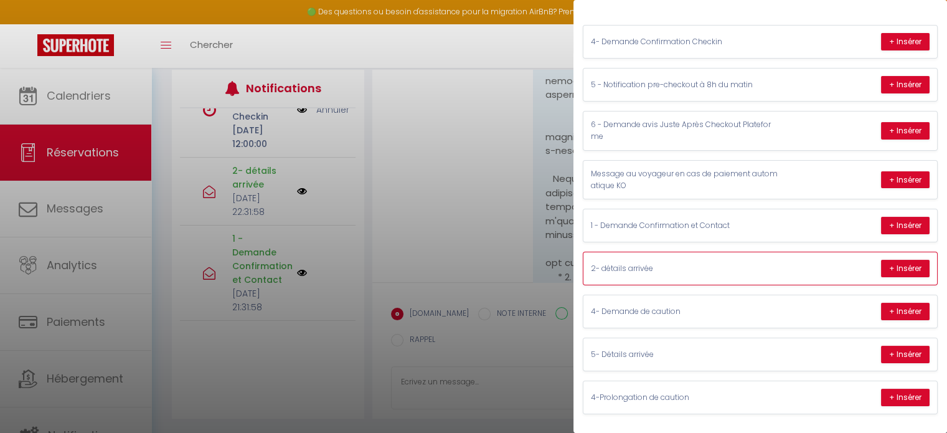
click at [747, 263] on p "2- détails arrivée" at bounding box center [684, 269] width 187 height 12
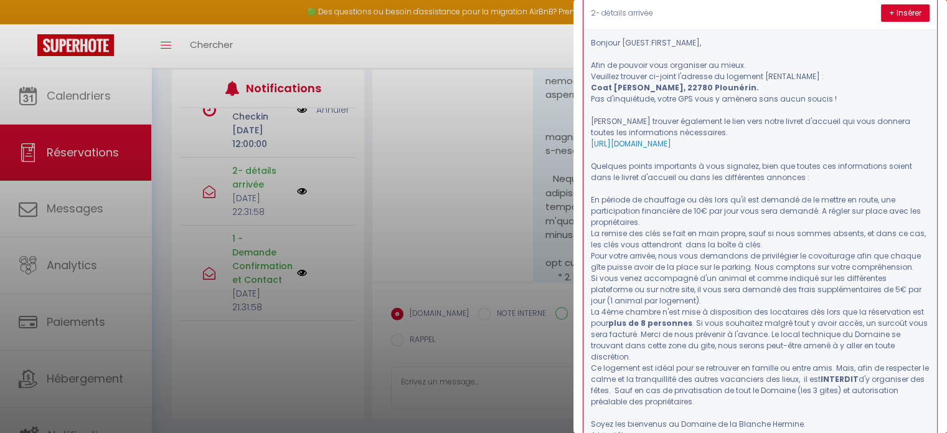
scroll to position [172, 0]
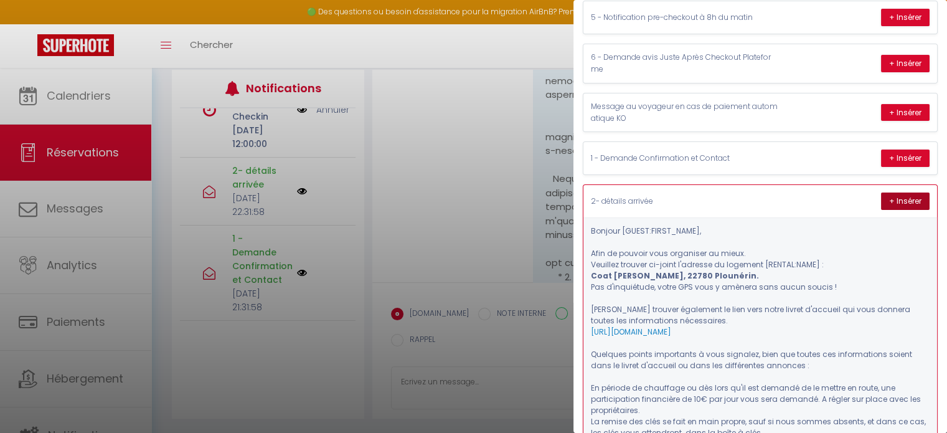
click at [889, 201] on button "+ Insérer" at bounding box center [905, 200] width 49 height 17
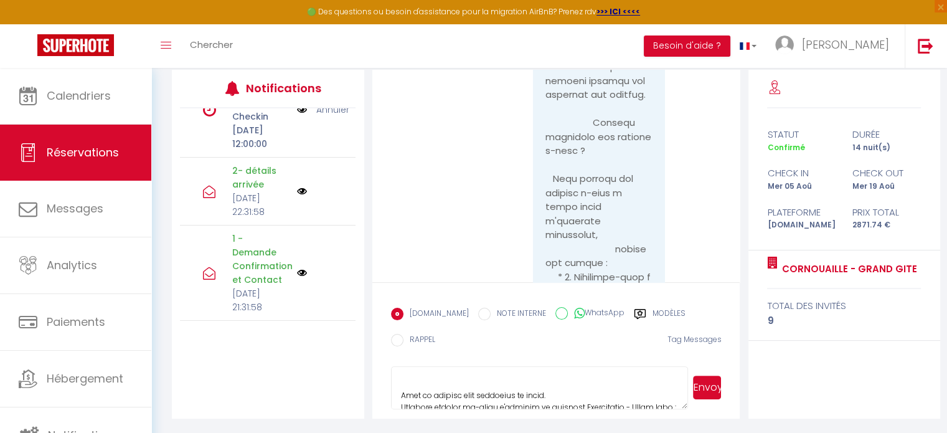
scroll to position [0, 0]
click at [704, 390] on button "Envoyer" at bounding box center [707, 387] width 28 height 24
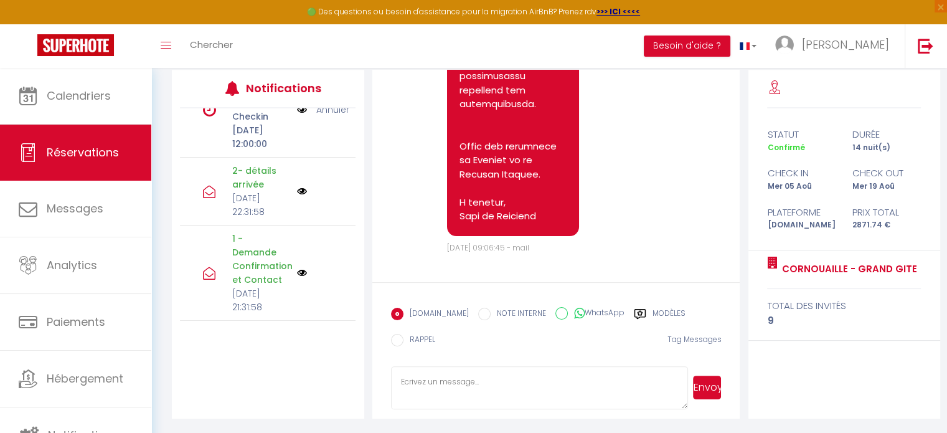
scroll to position [5216, 0]
